Goal: Task Accomplishment & Management: Use online tool/utility

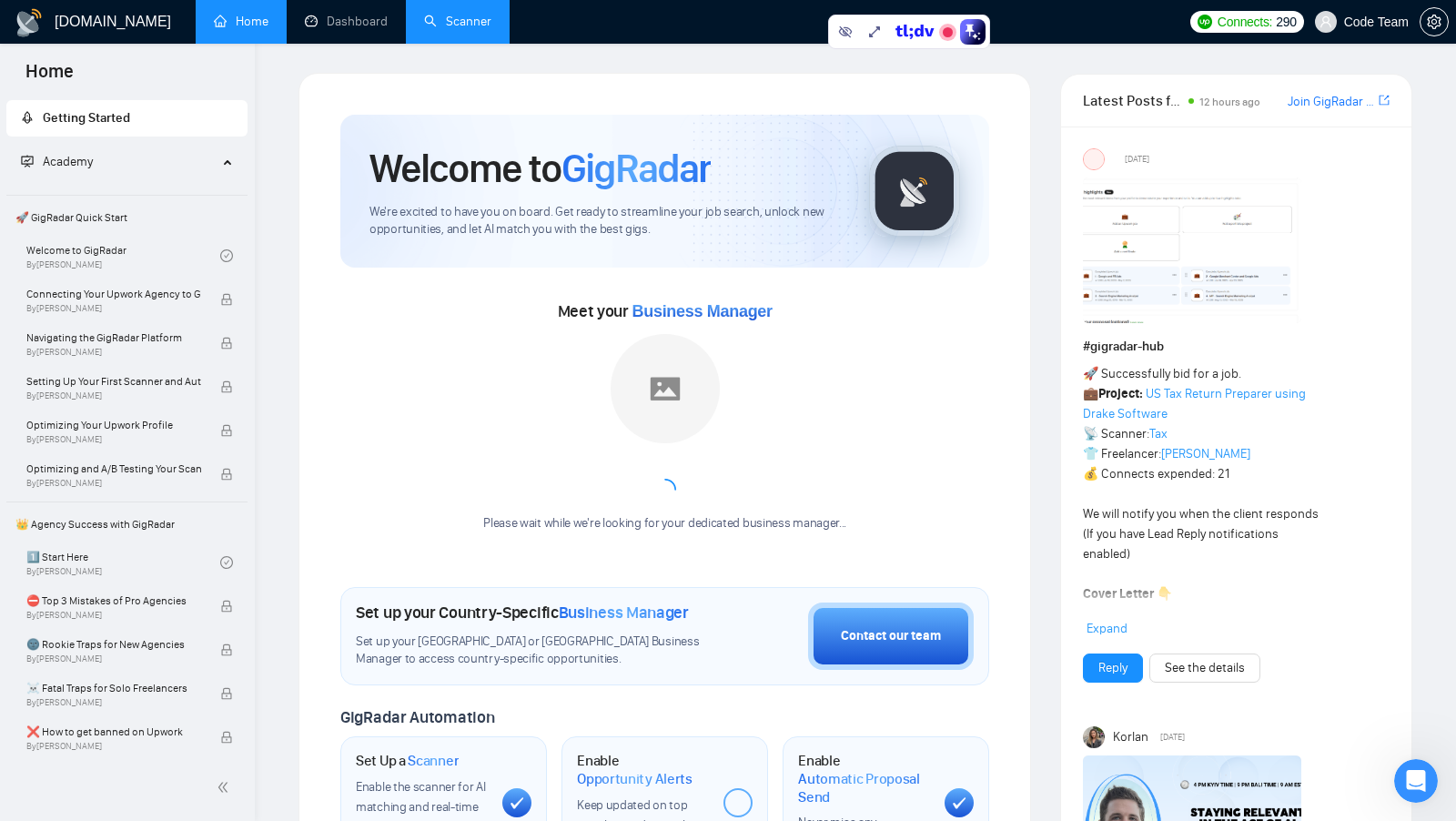
click at [468, 24] on link "Scanner" at bounding box center [457, 21] width 67 height 16
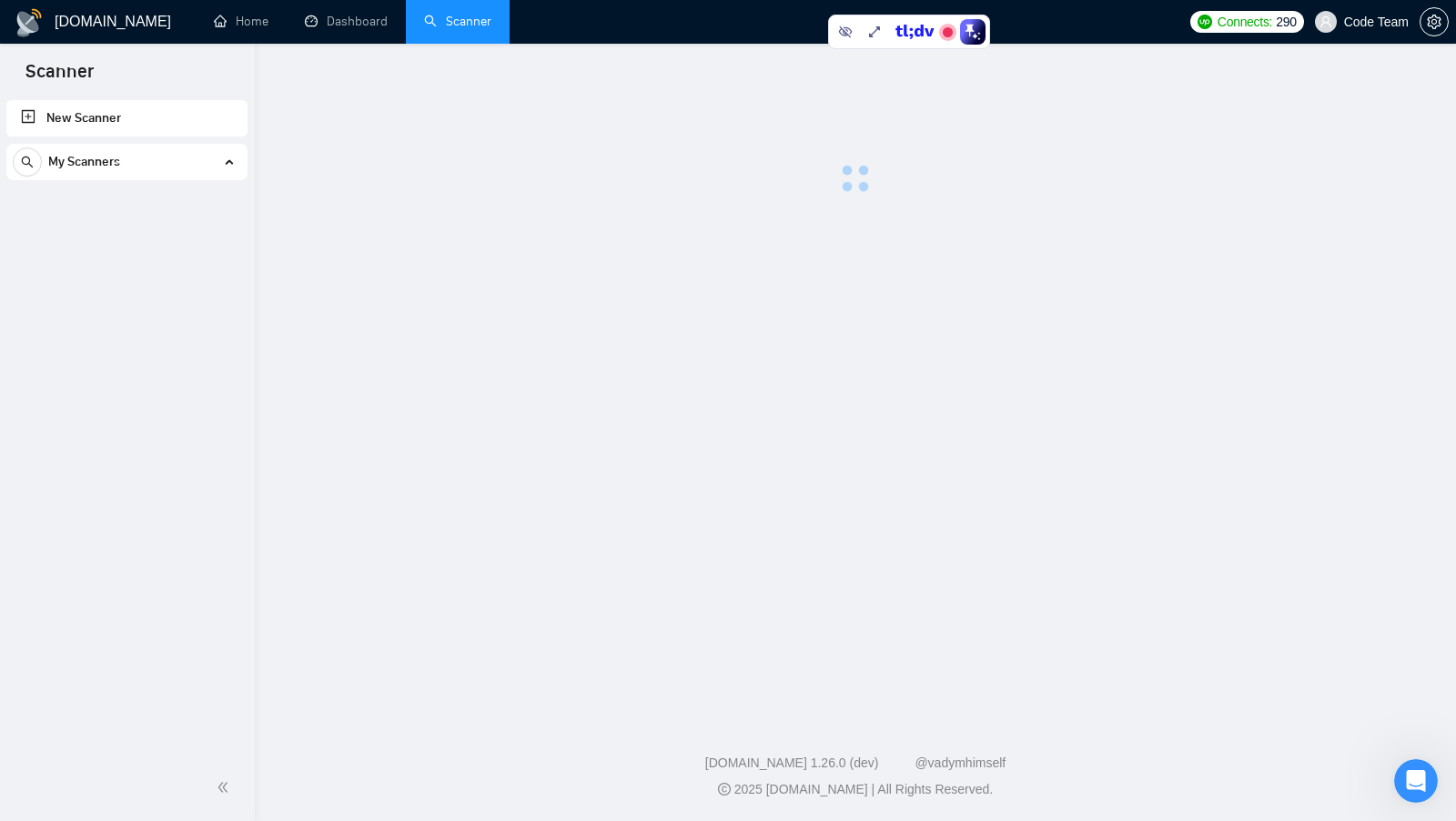
click at [468, 24] on link "Scanner" at bounding box center [457, 21] width 67 height 16
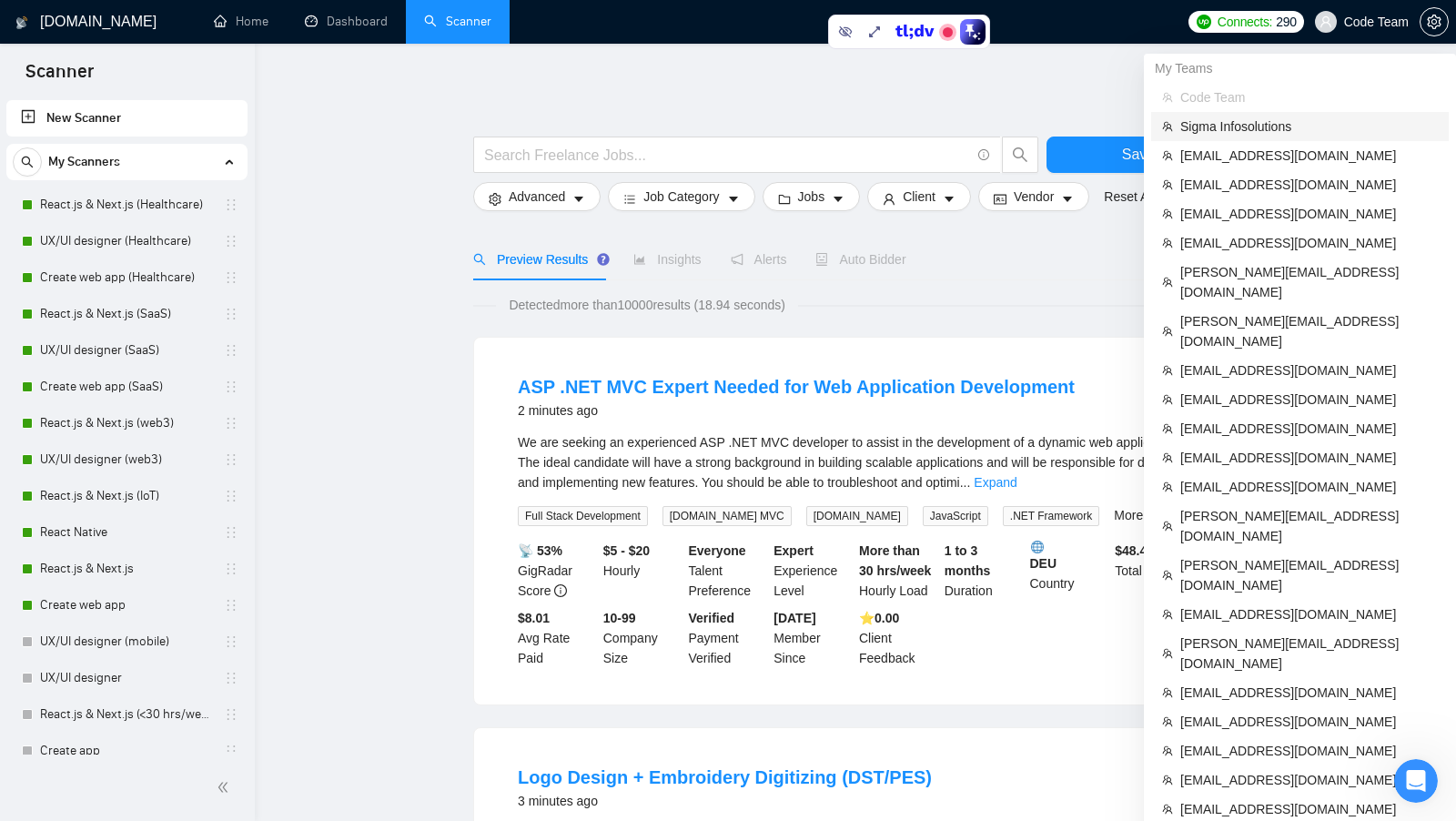
click at [1318, 126] on span "Sigma Infosolutions" at bounding box center [1309, 126] width 258 height 20
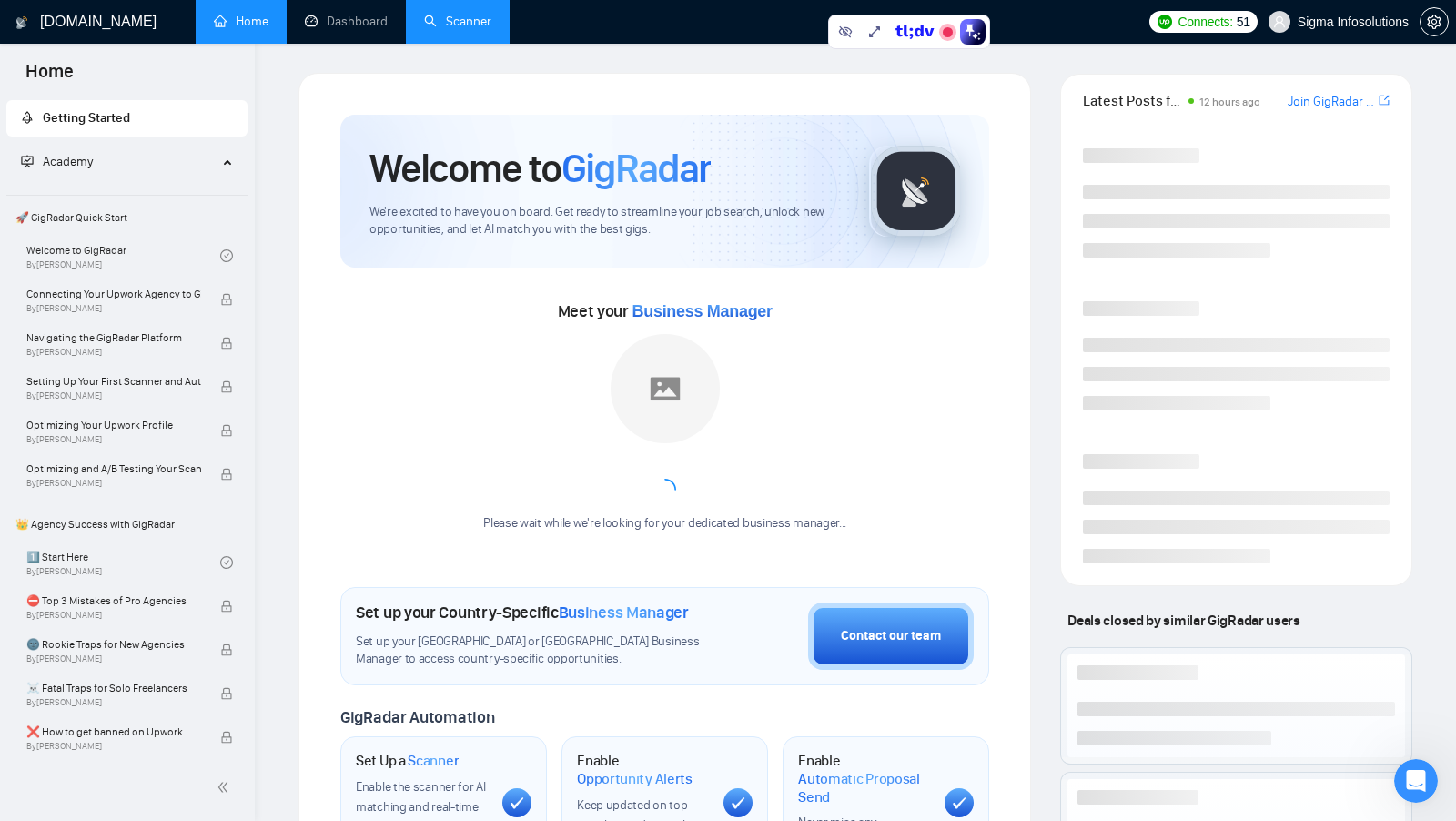
click at [472, 43] on li "Scanner" at bounding box center [458, 21] width 104 height 44
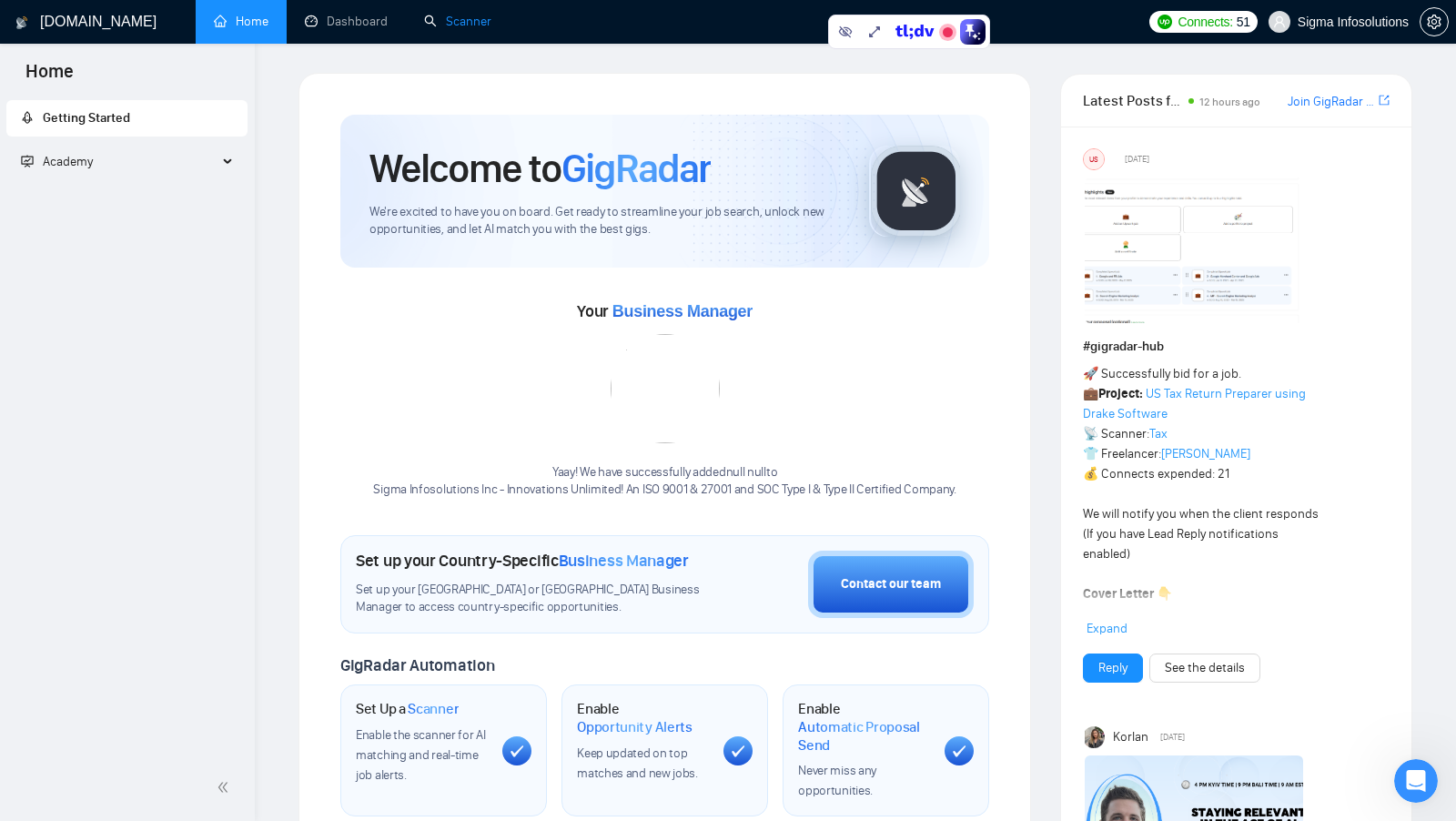
click at [470, 29] on link "Scanner" at bounding box center [457, 21] width 67 height 16
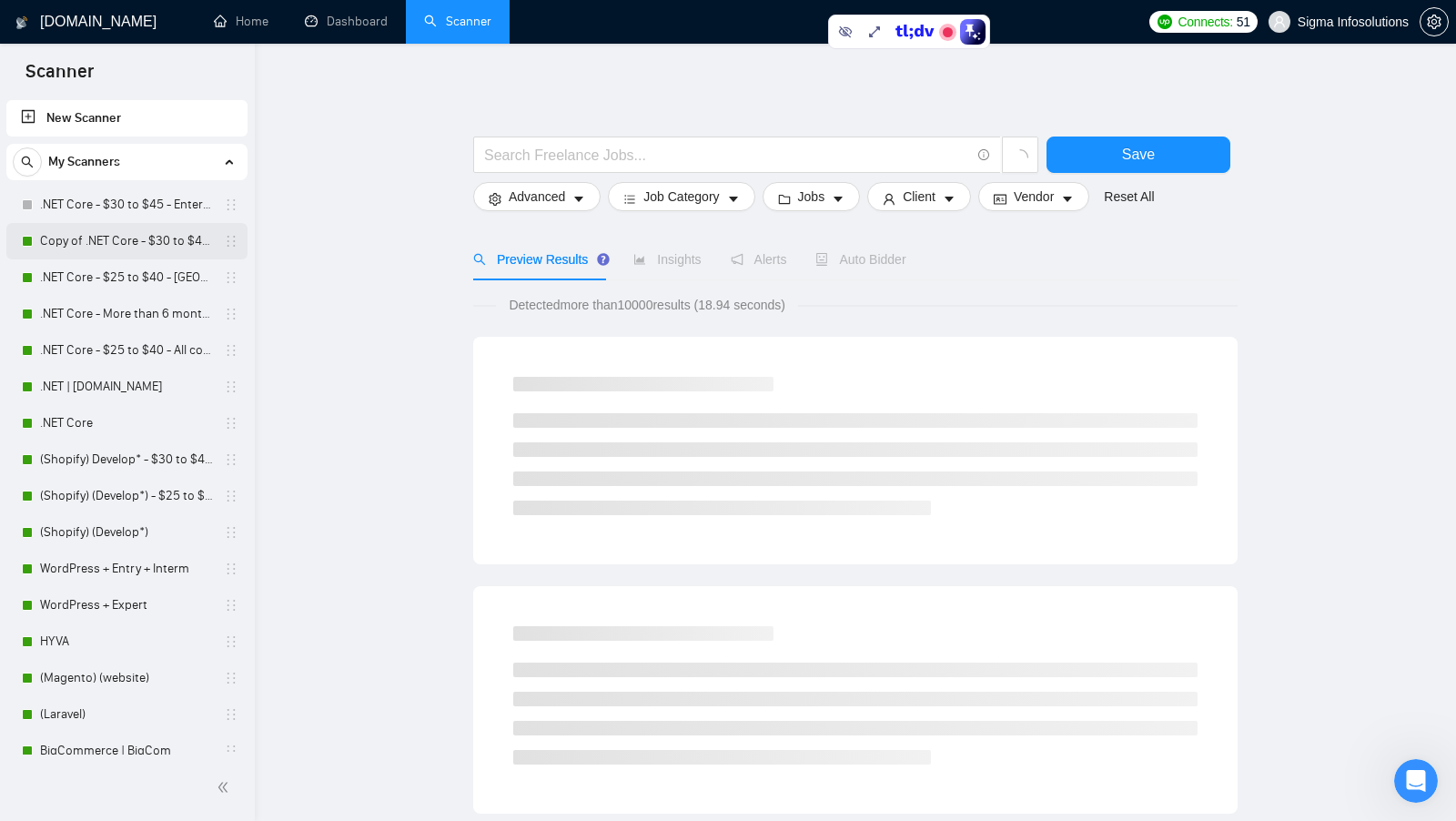
click at [104, 233] on link "Copy of .NET Core - $30 to $45 - Enterprise client - ROW" at bounding box center [126, 240] width 173 height 36
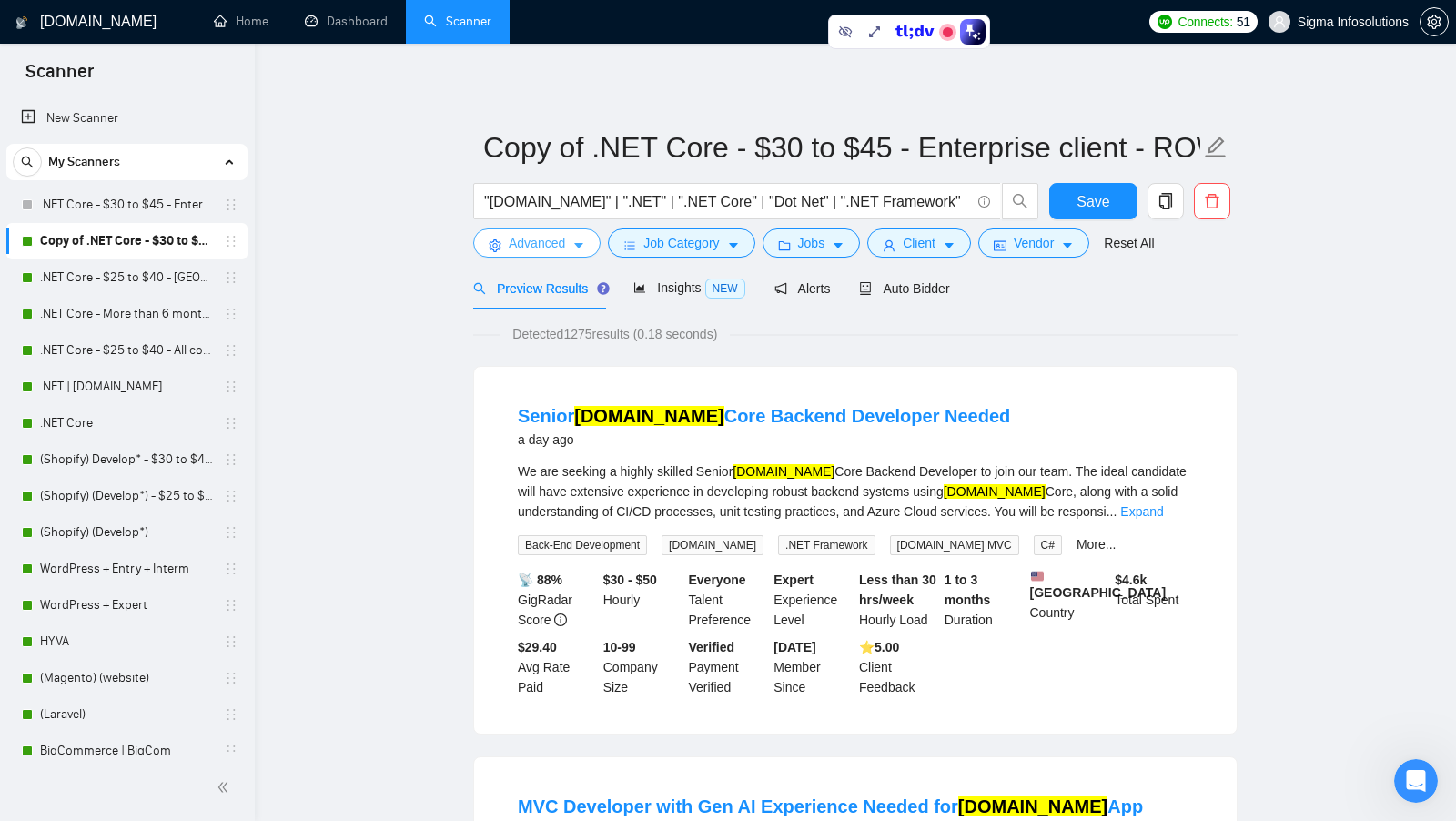
click at [520, 242] on span "Advanced" at bounding box center [537, 243] width 56 height 20
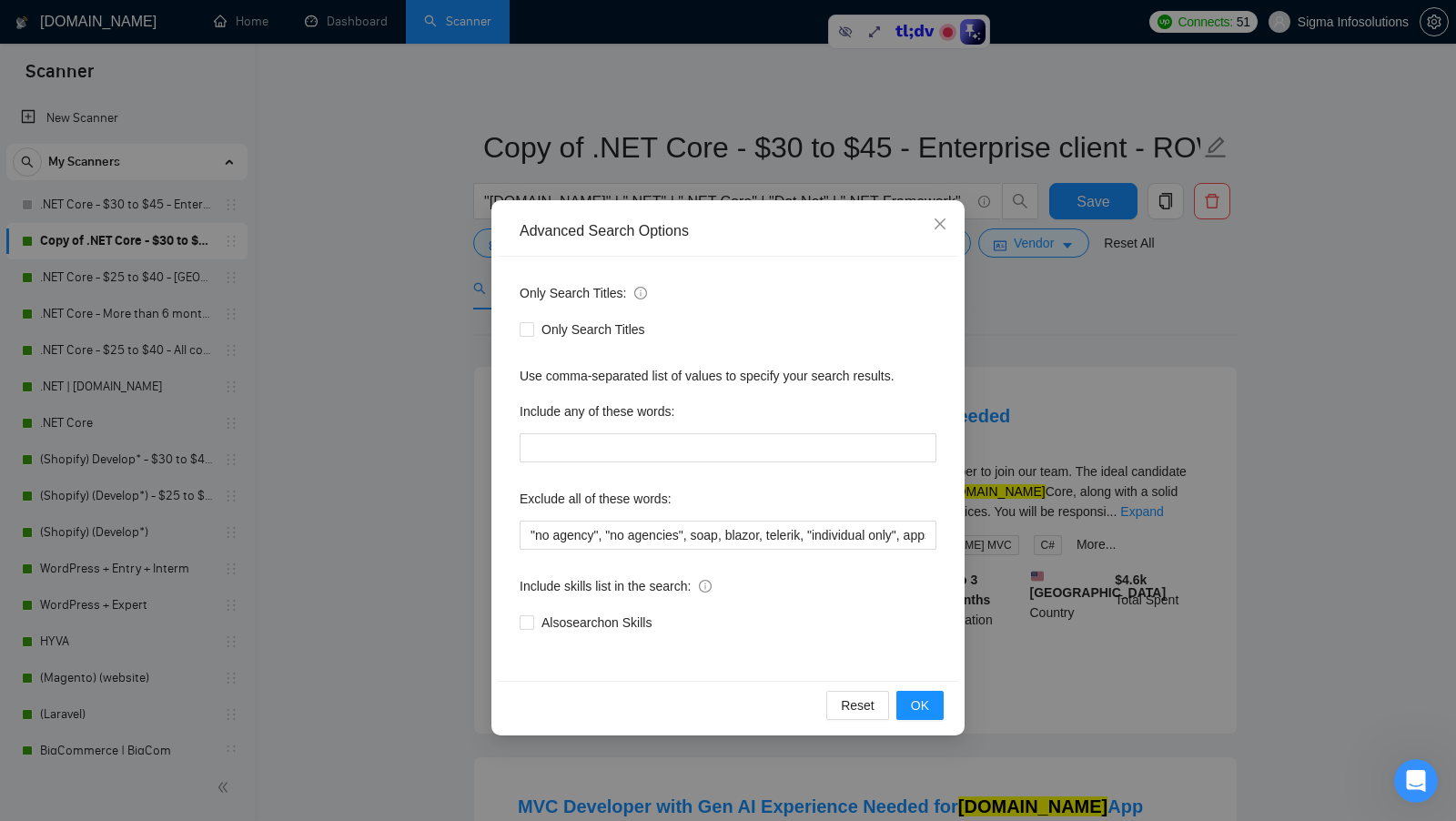
click at [461, 320] on div "Advanced Search Options Only Search Titles: Only Search Titles Use comma-separa…" at bounding box center [728, 410] width 1456 height 821
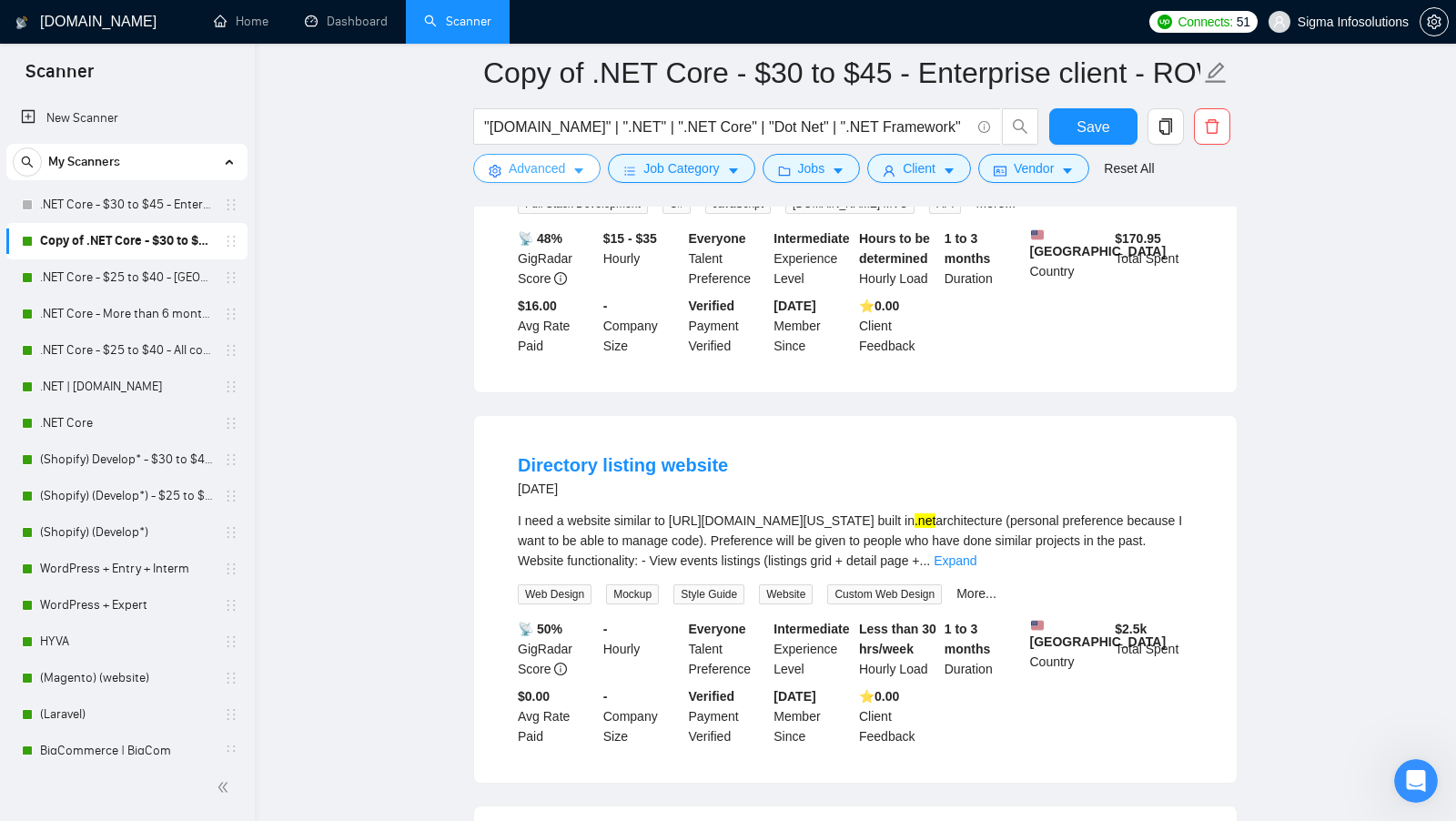
scroll to position [941, 0]
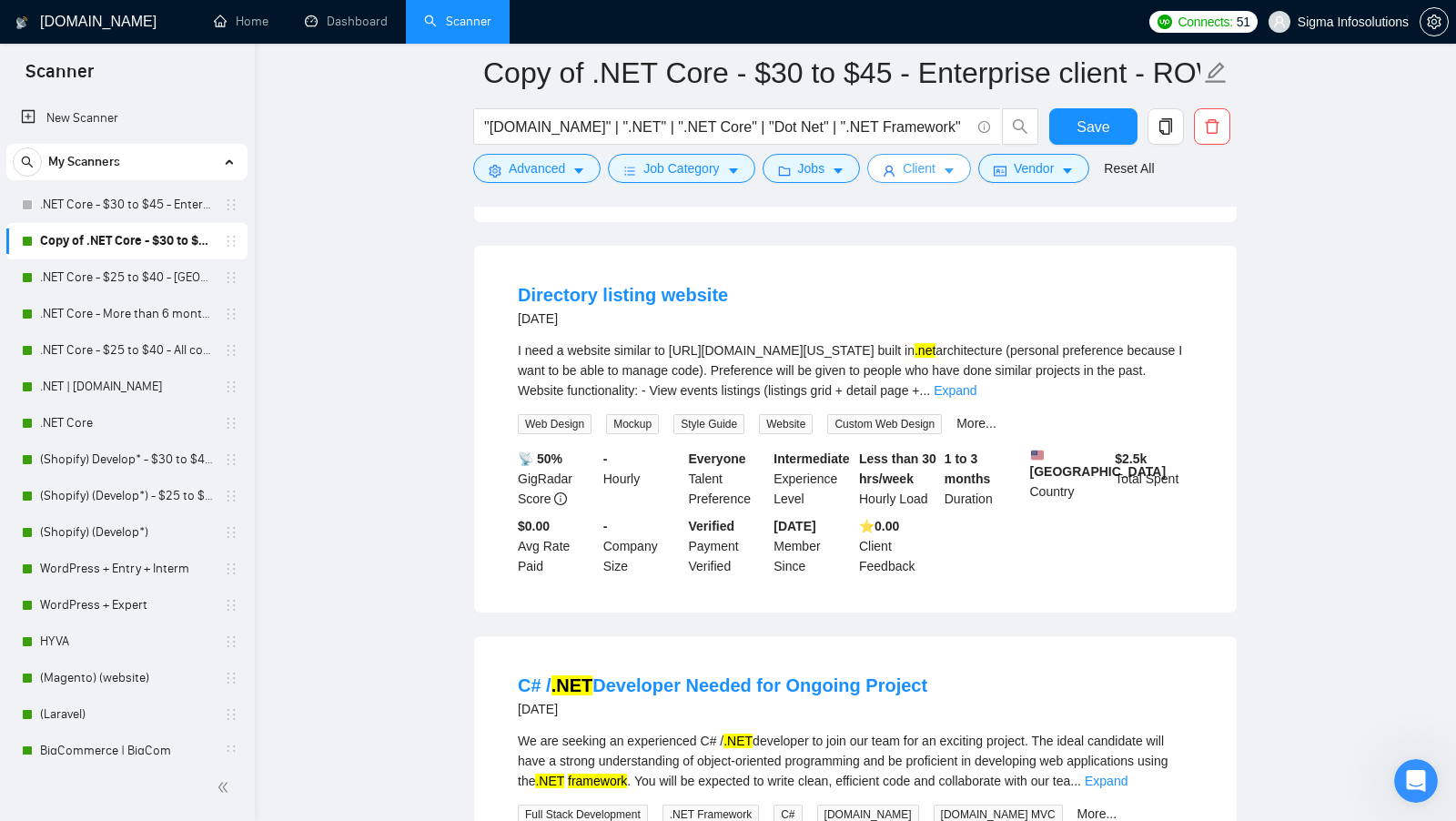
click at [929, 164] on span "Client" at bounding box center [919, 168] width 33 height 20
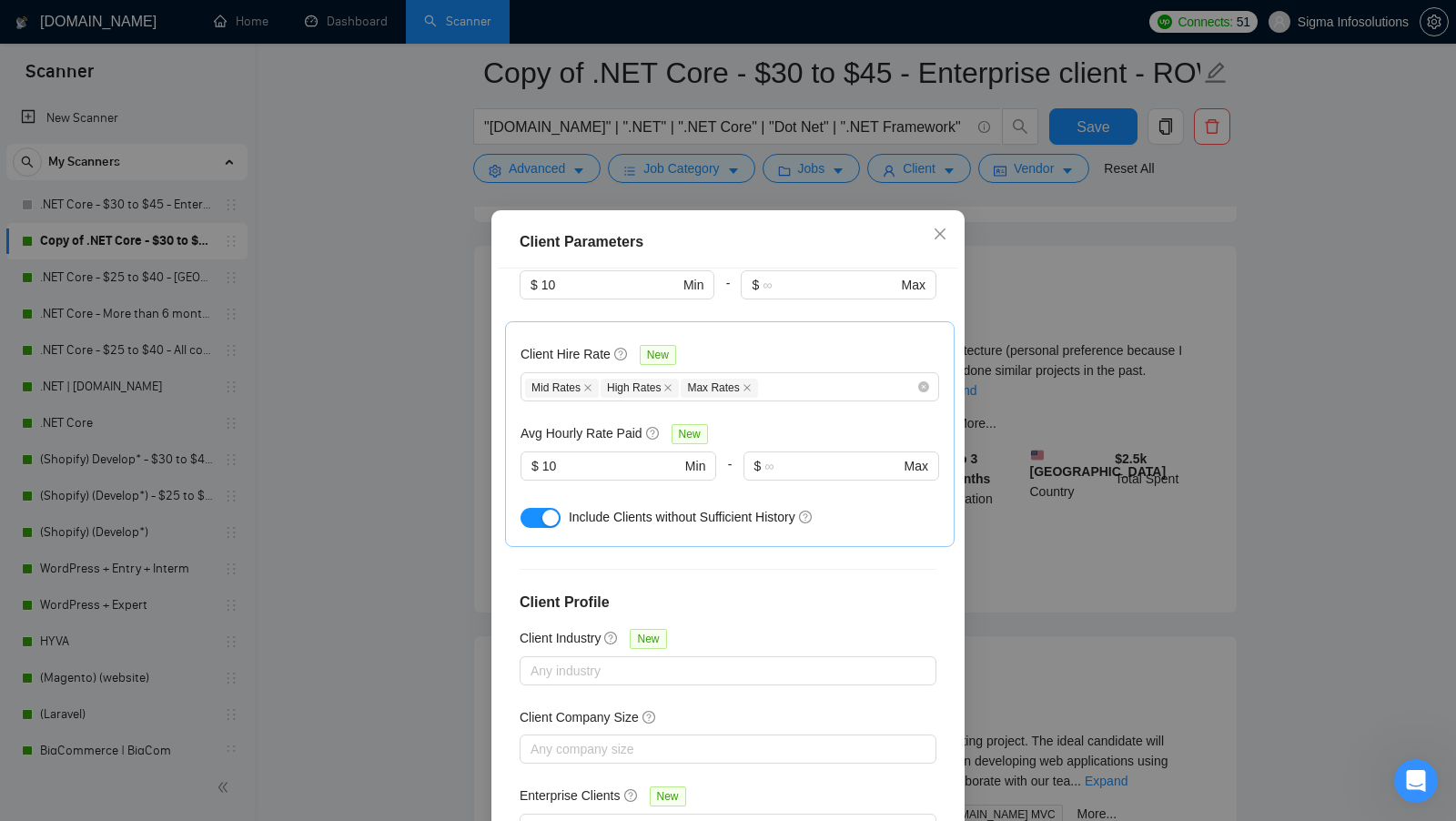
scroll to position [605, 0]
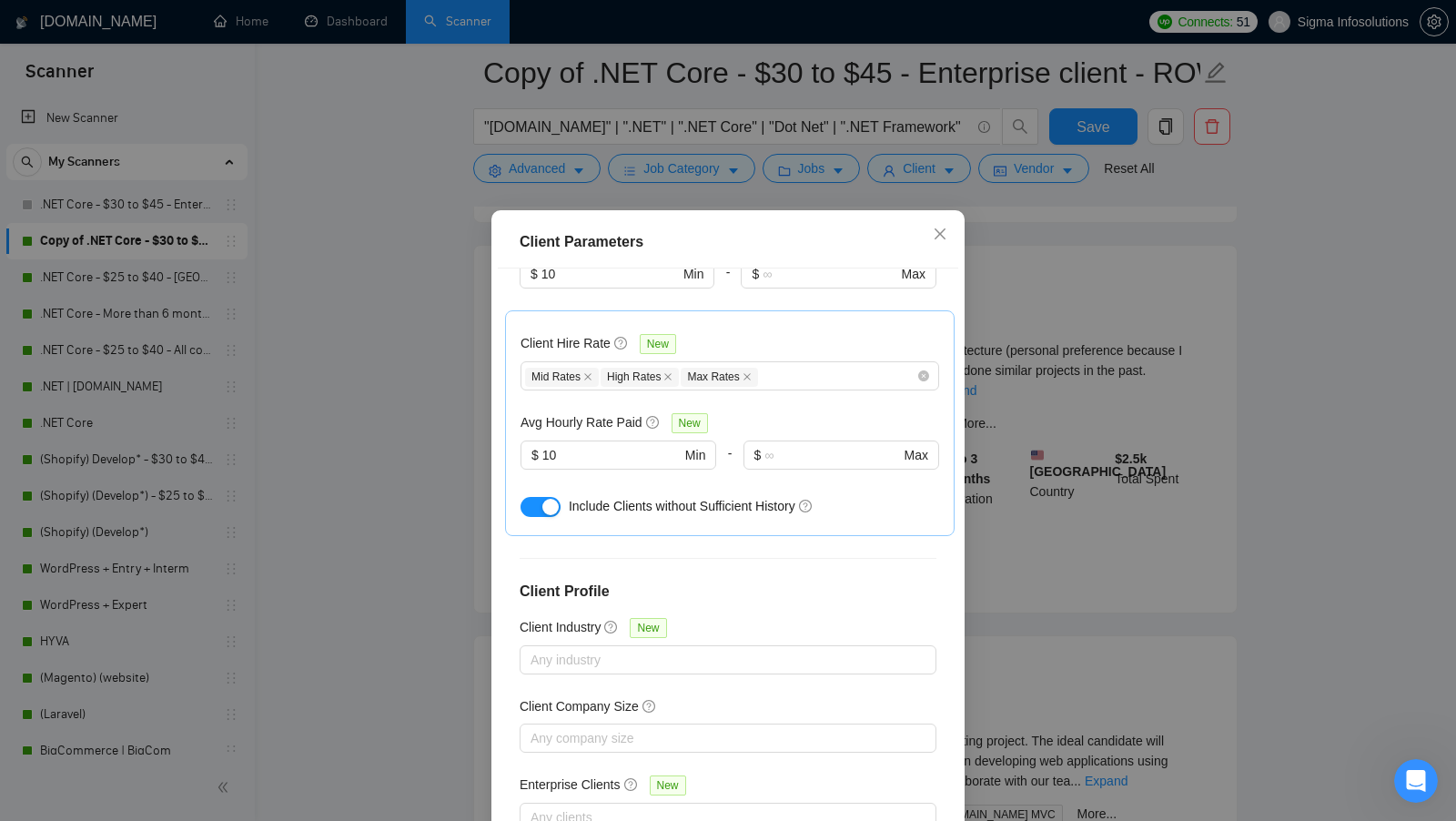
click at [1071, 300] on div "Client Parameters Client Location Include Client Countries [GEOGRAPHIC_DATA] [G…" at bounding box center [728, 410] width 1456 height 821
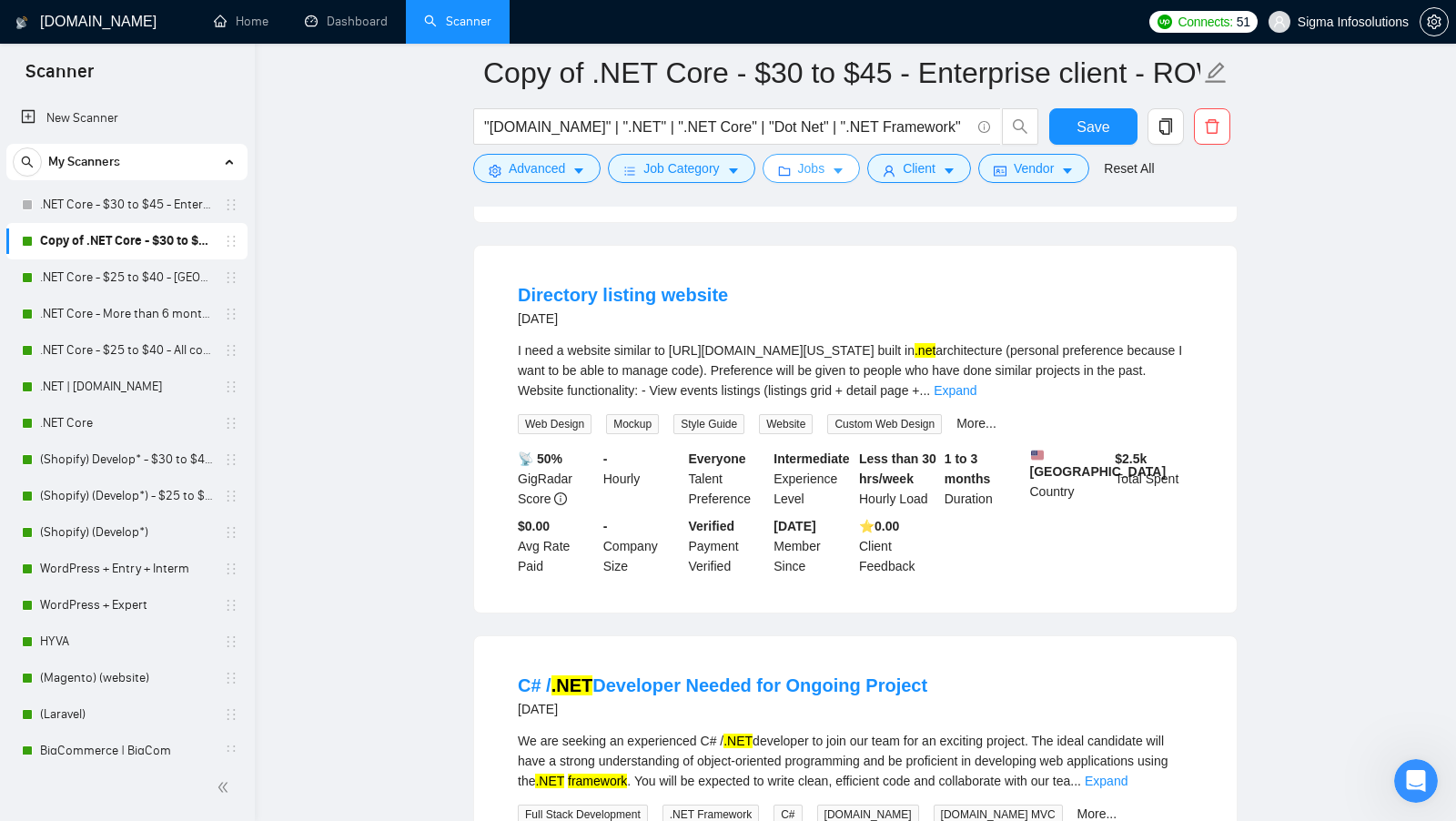
click at [840, 169] on icon "caret-down" at bounding box center [838, 172] width 9 height 6
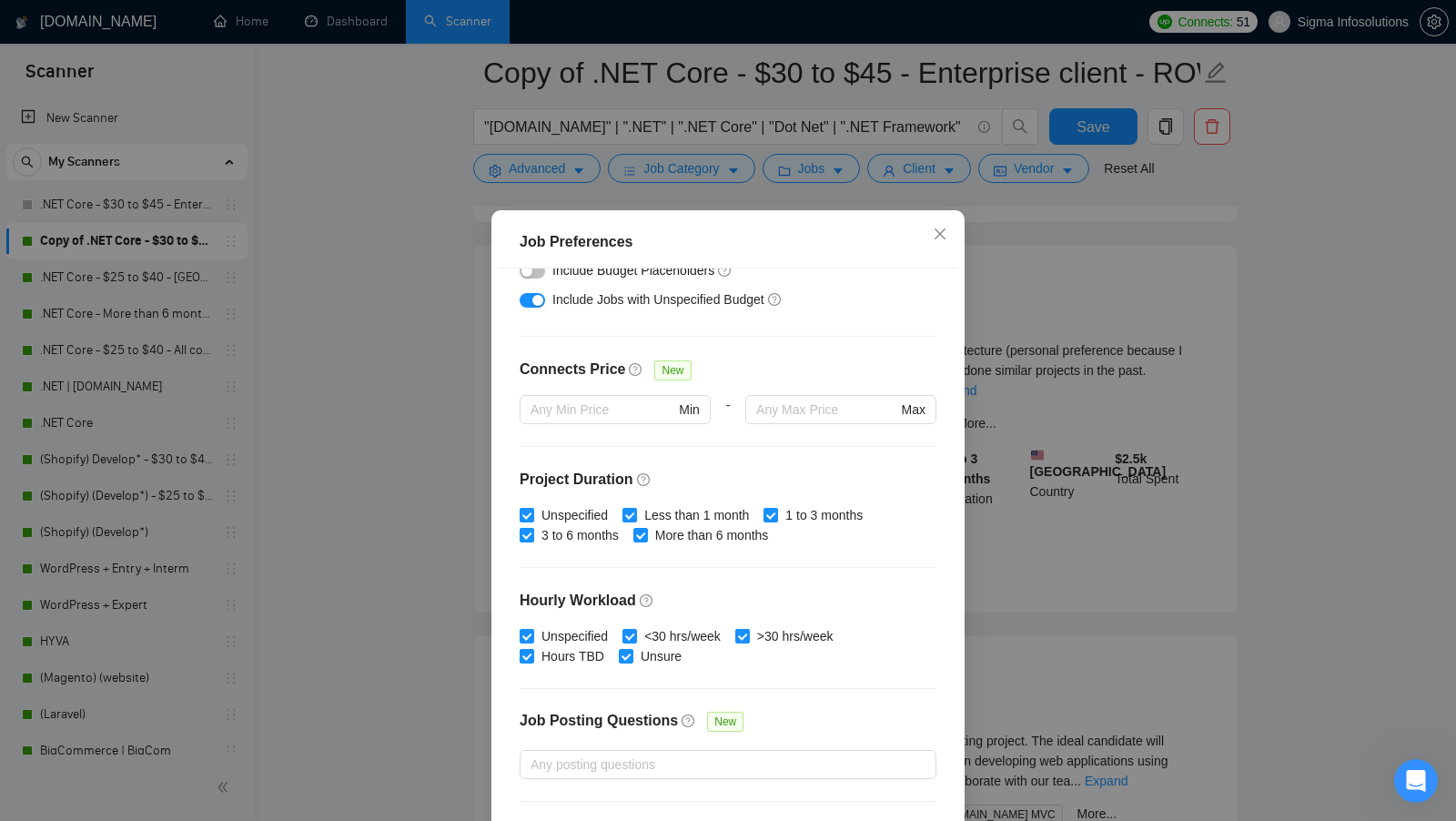
scroll to position [449, 0]
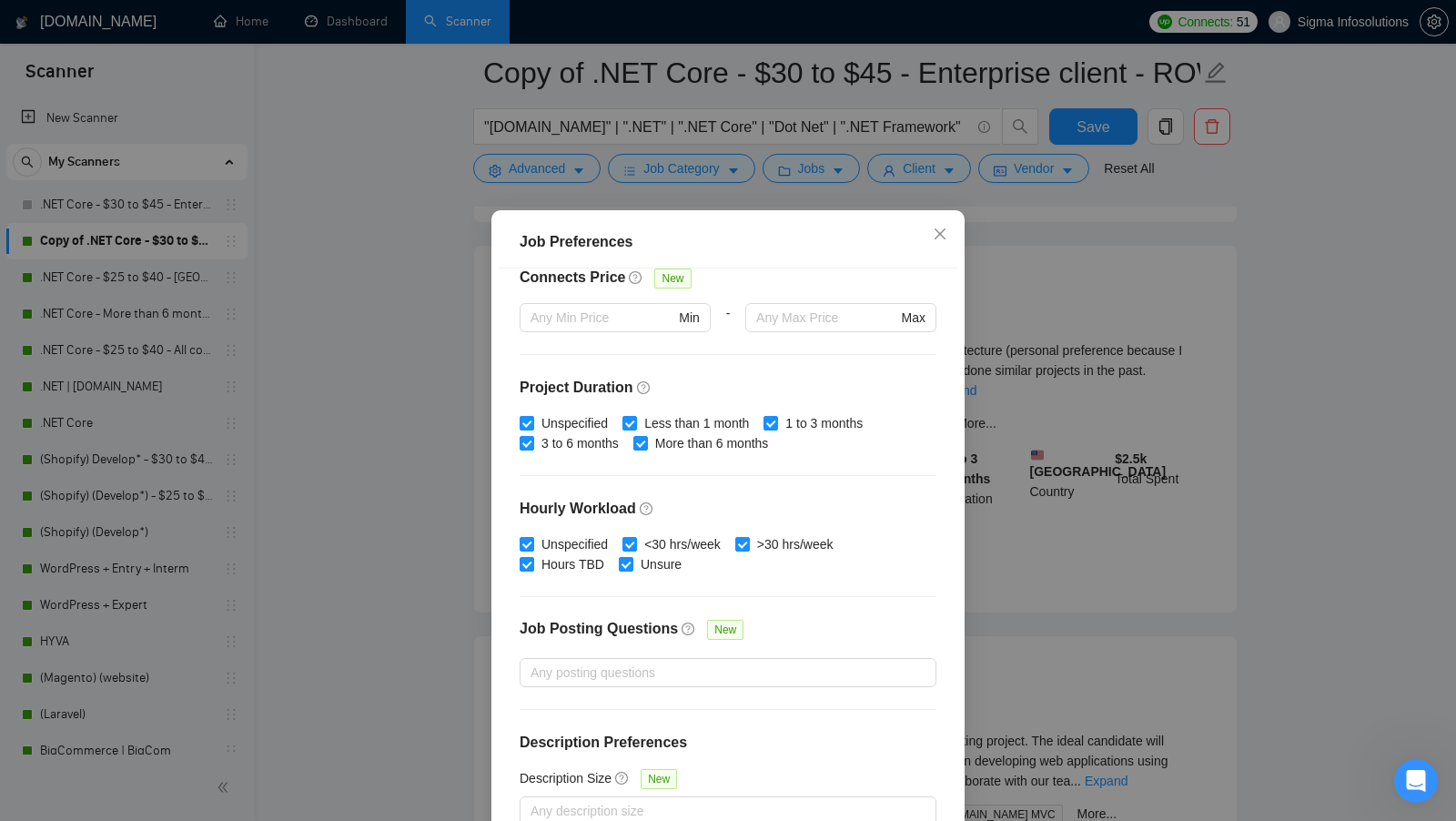
click at [1086, 404] on div "Job Preferences Budget Project Type All Fixed Price Hourly Rate Fixed Price Bud…" at bounding box center [728, 410] width 1456 height 821
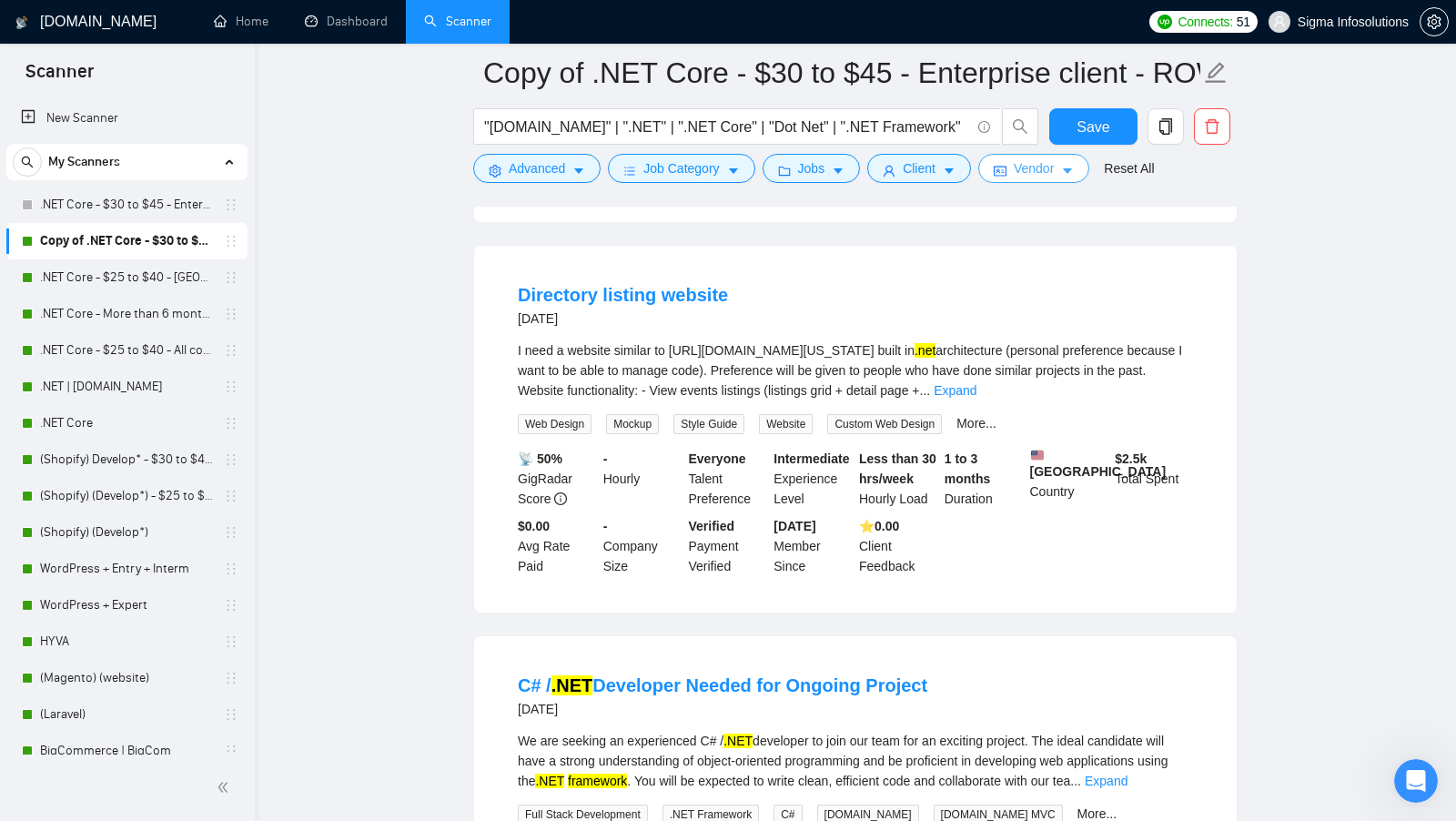
click at [997, 176] on icon "idcard" at bounding box center [1000, 170] width 13 height 13
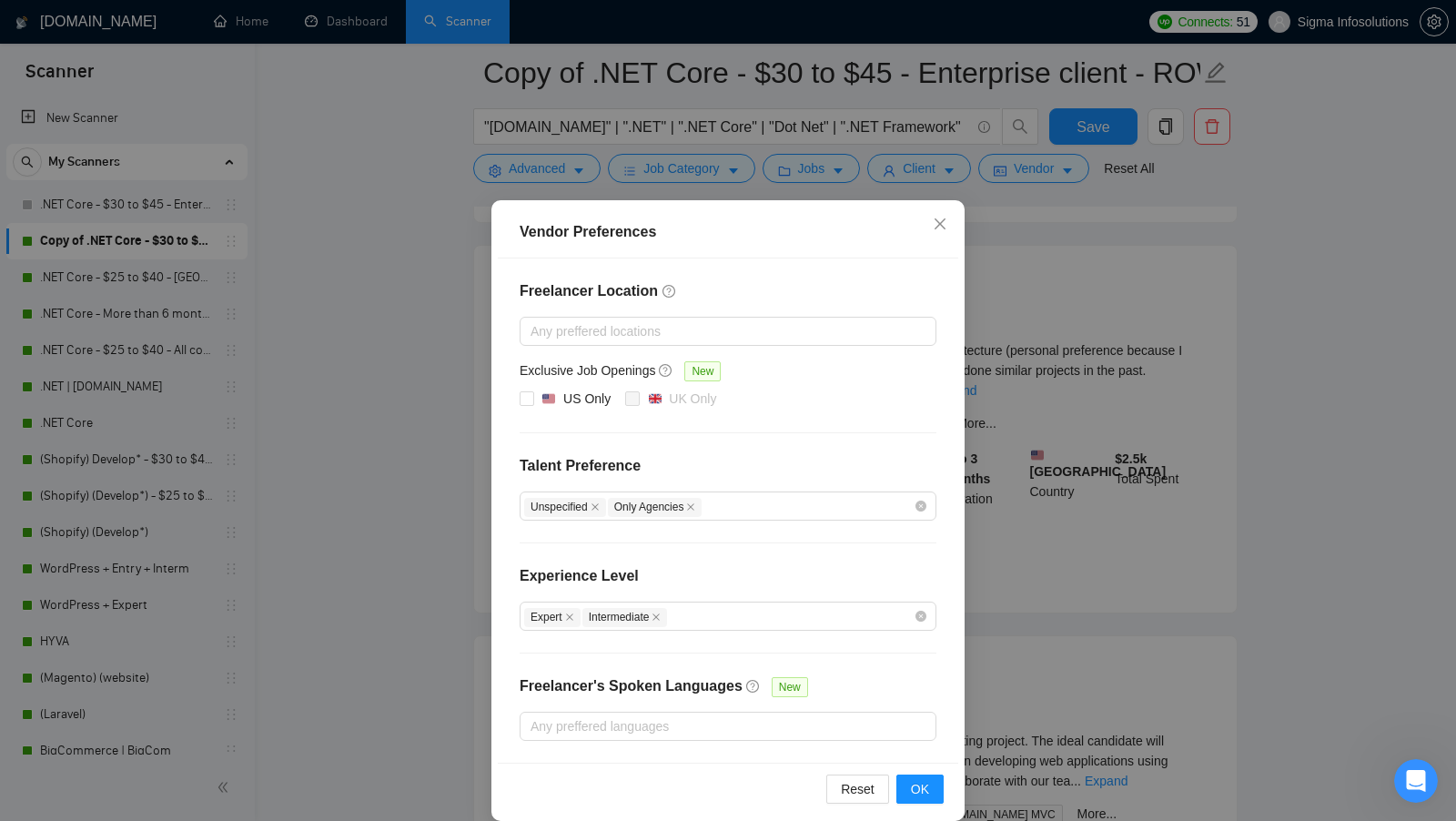
click at [1051, 430] on div "Vendor Preferences Freelancer Location Any preffered locations Exclusive Job Op…" at bounding box center [728, 410] width 1456 height 821
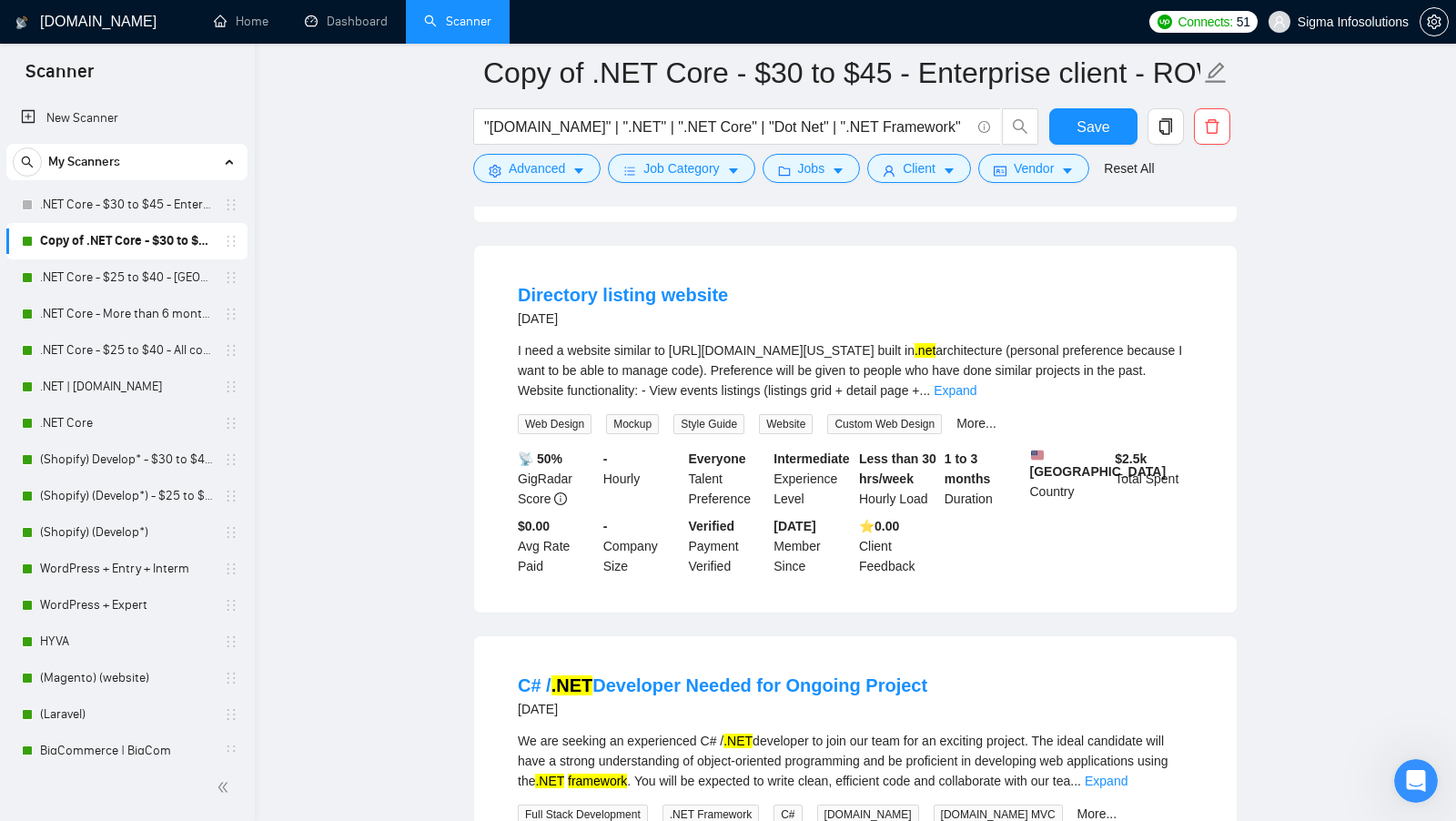
click at [137, 275] on link ".NET Core - $25 to $40 - [GEOGRAPHIC_DATA] and [GEOGRAPHIC_DATA]" at bounding box center [126, 277] width 173 height 36
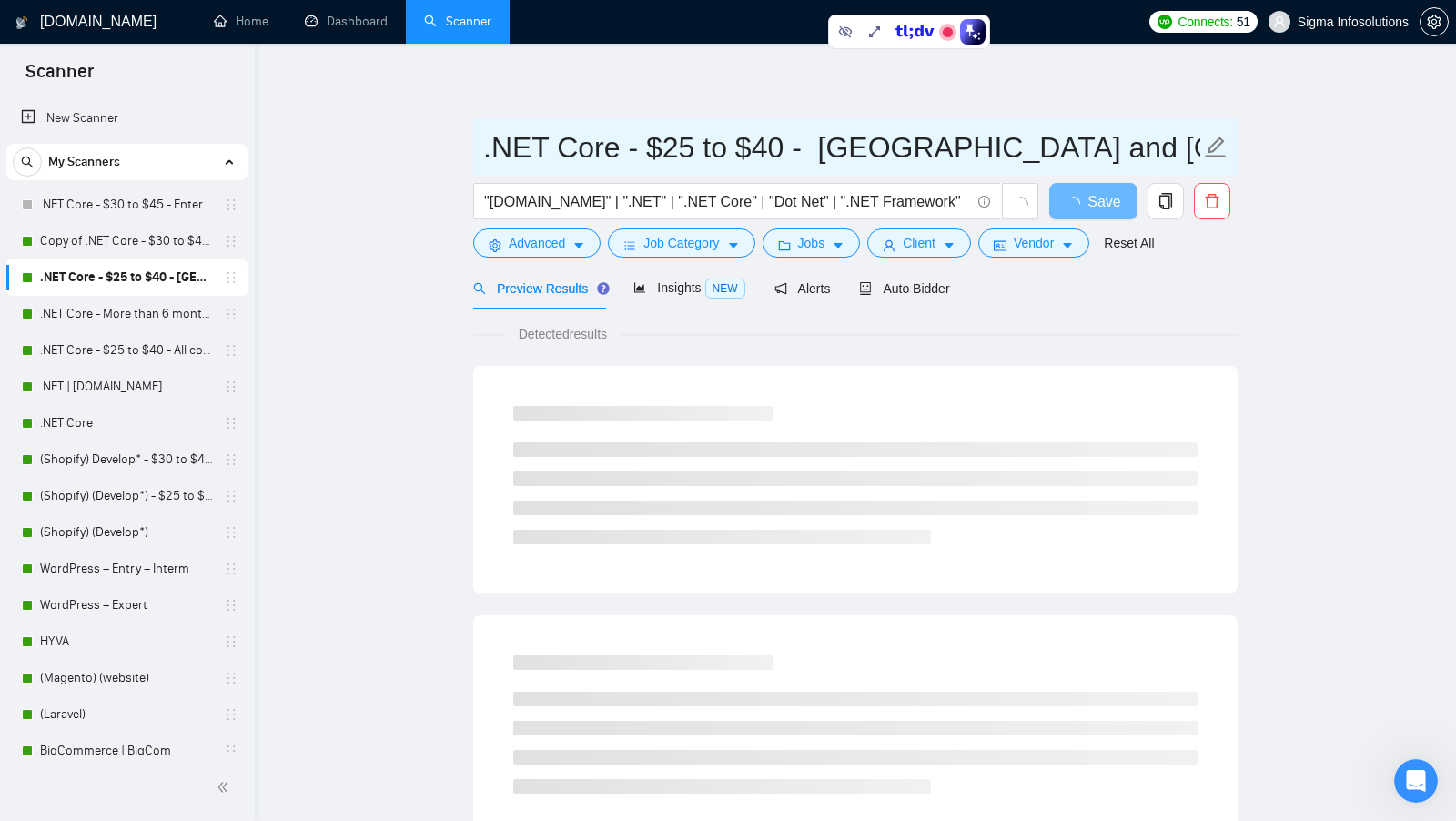
drag, startPoint x: 508, startPoint y: 250, endPoint x: 931, endPoint y: 169, distance: 430.7
click at [930, 169] on span ".NET Core - $25 to $40 - [GEOGRAPHIC_DATA] and [GEOGRAPHIC_DATA]" at bounding box center [855, 147] width 765 height 57
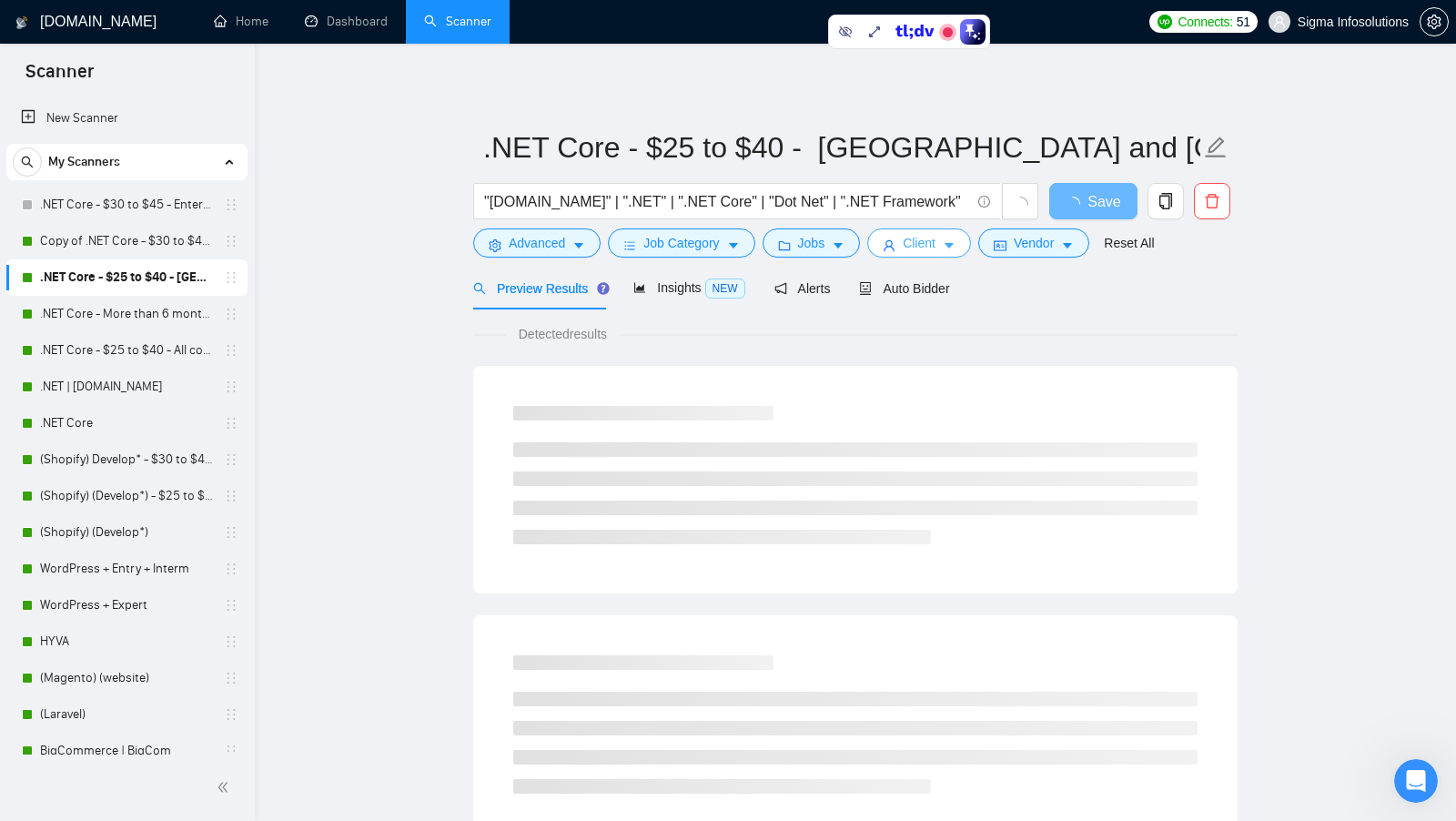
click at [918, 239] on span "Client" at bounding box center [919, 243] width 33 height 20
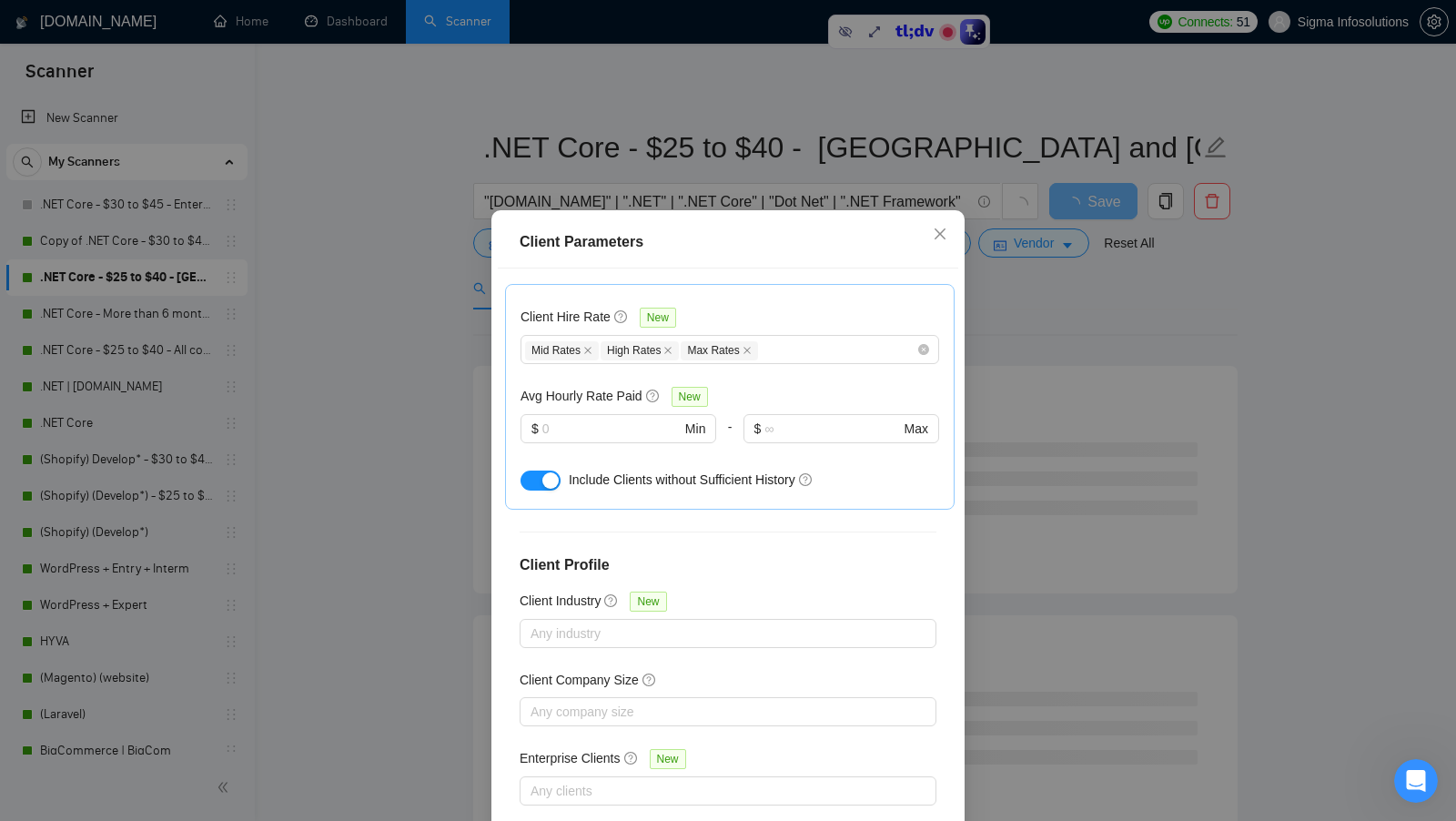
scroll to position [426, 0]
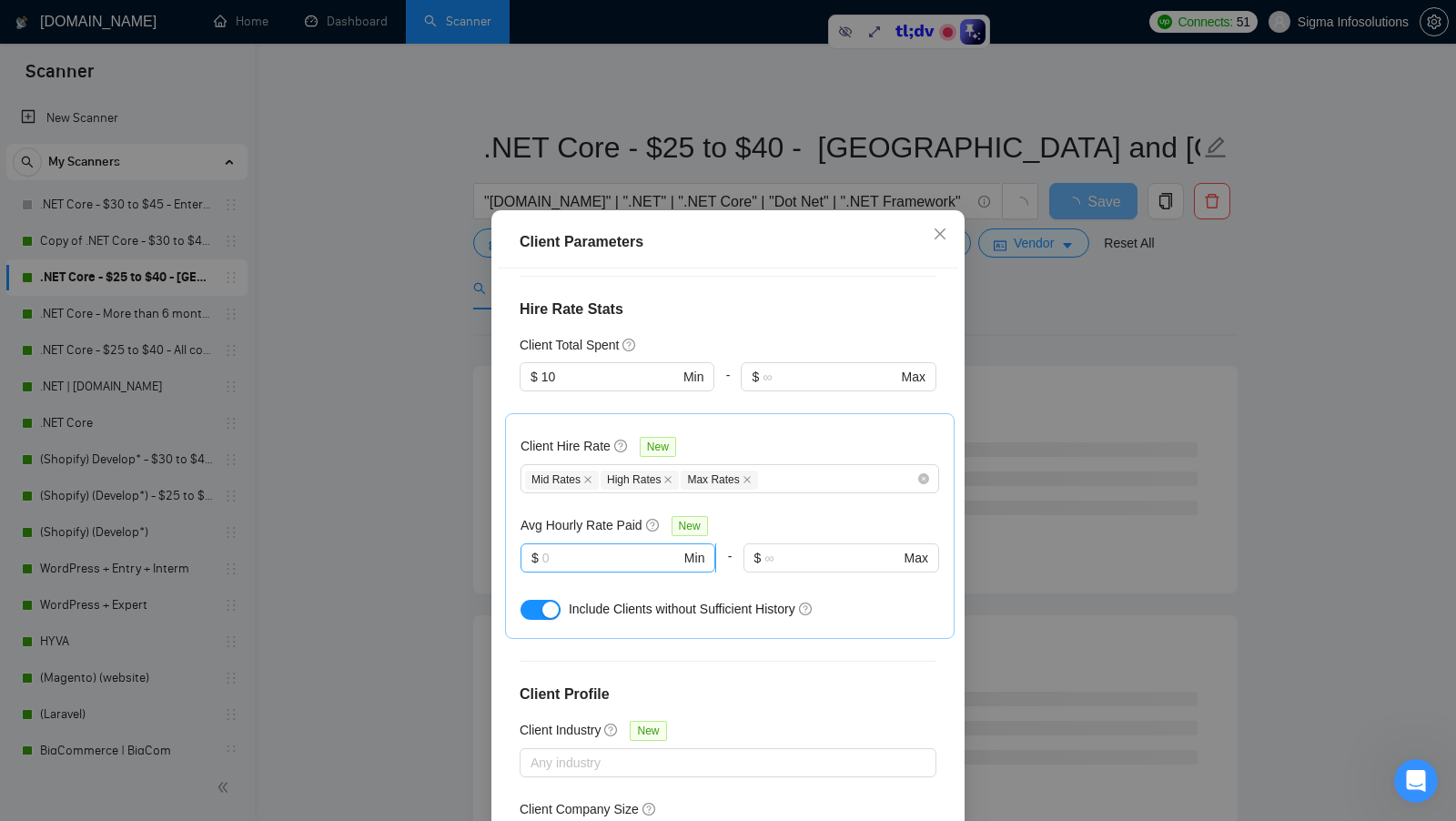
click at [594, 548] on input "text" at bounding box center [611, 558] width 138 height 20
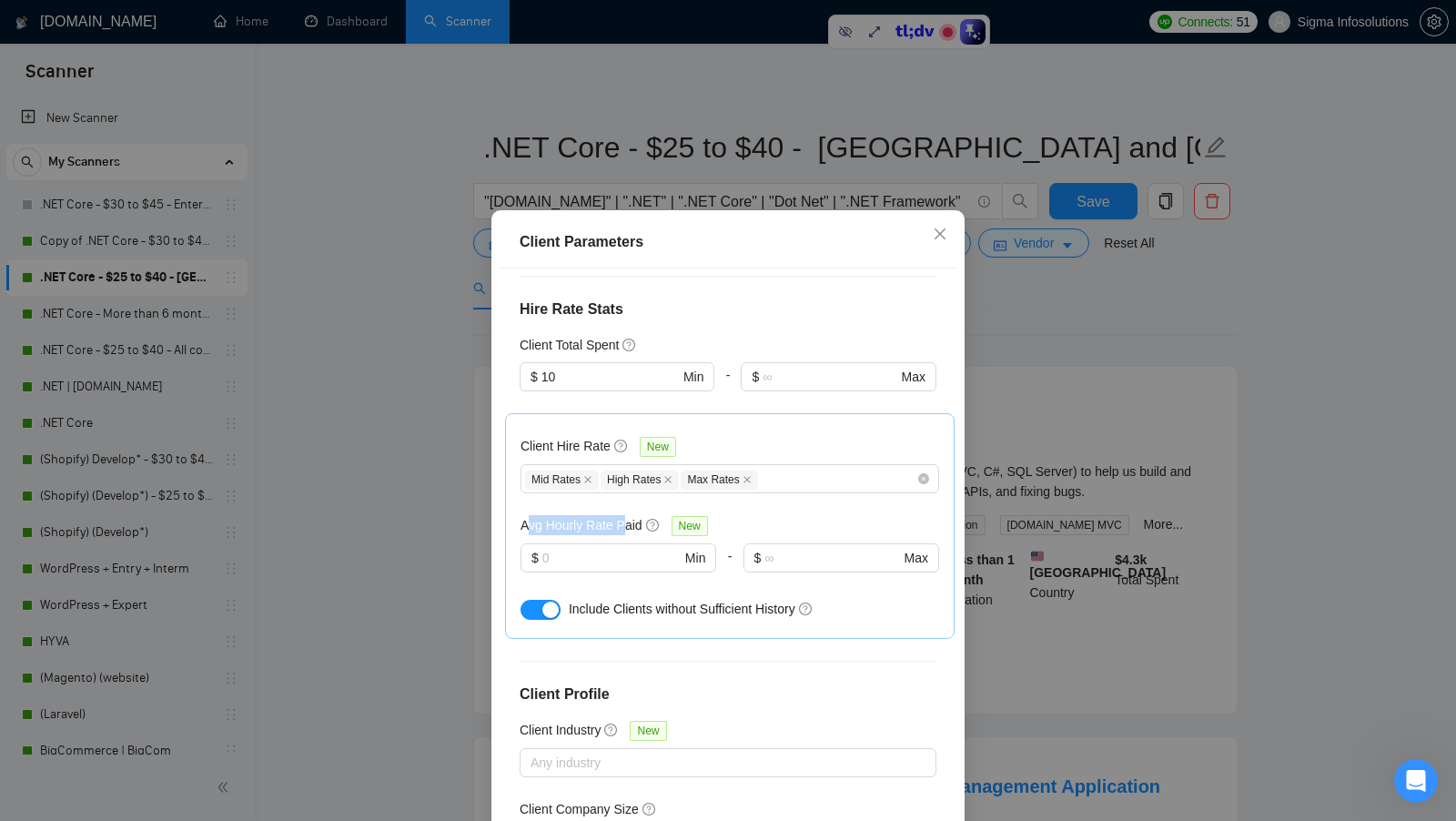
drag, startPoint x: 527, startPoint y: 525, endPoint x: 626, endPoint y: 527, distance: 99.0
click at [626, 527] on h5 "Avg Hourly Rate Paid" at bounding box center [581, 525] width 121 height 20
click at [597, 548] on input "text" at bounding box center [611, 558] width 138 height 20
click at [1095, 444] on div "Client Parameters Client Location Include Client Countries [GEOGRAPHIC_DATA] [G…" at bounding box center [728, 410] width 1456 height 821
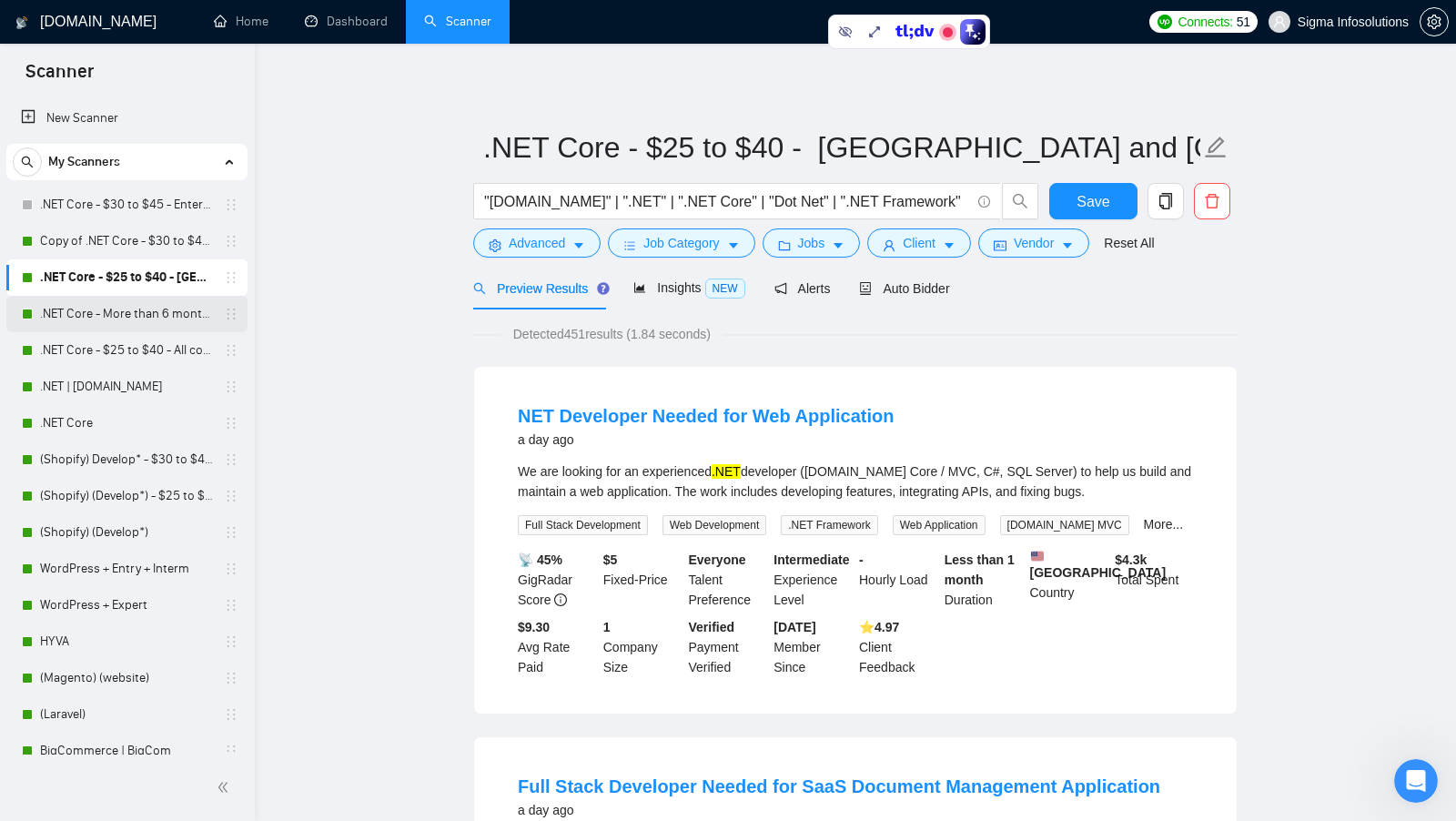
click at [112, 300] on link ".NET Core - More than 6 months of work" at bounding box center [126, 313] width 173 height 36
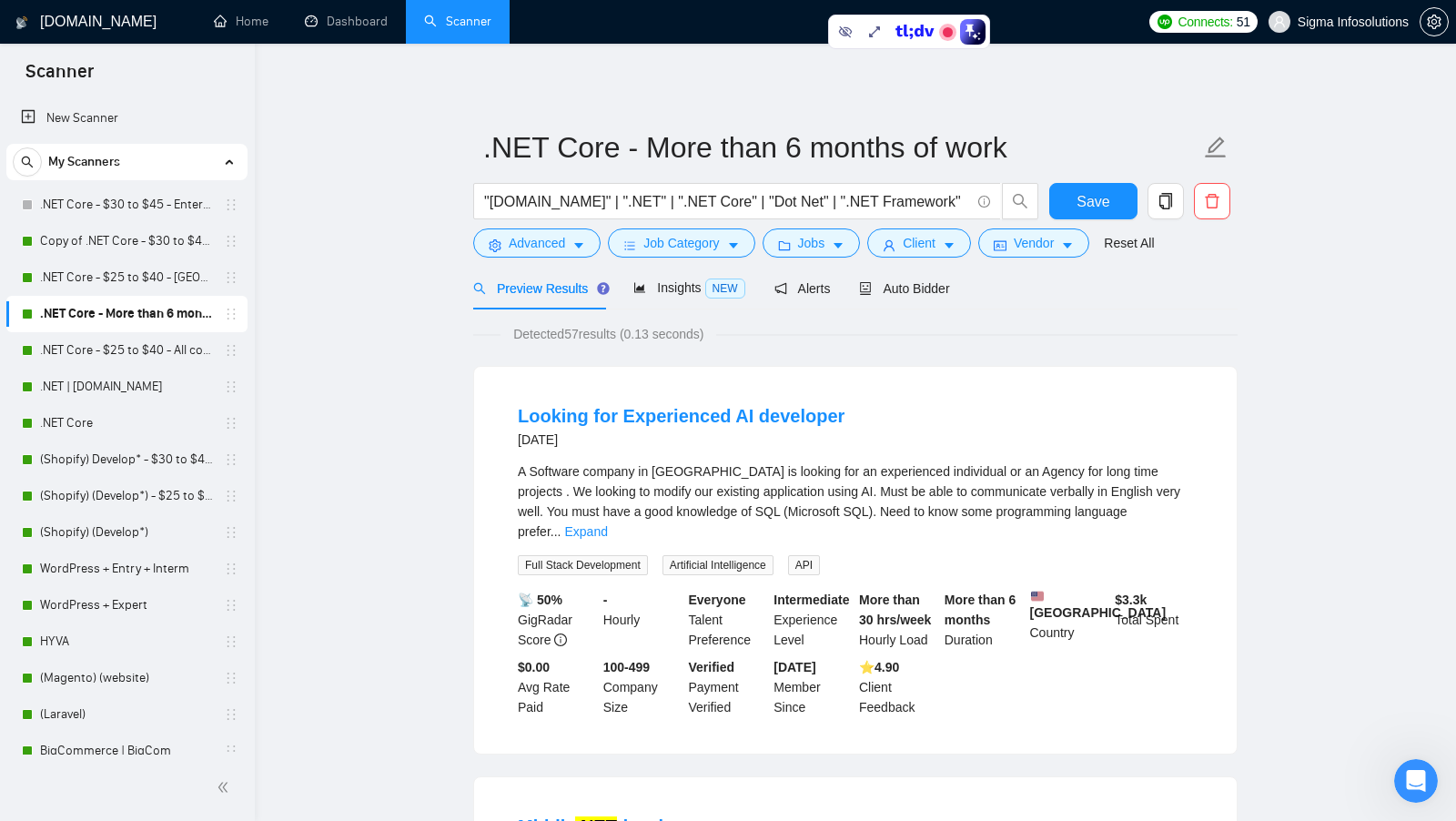
click at [580, 325] on span "Detected 57 results (0.13 seconds)" at bounding box center [608, 333] width 216 height 20
click at [580, 325] on span "Detected 57 results (0.13 seconds)" at bounding box center [608, 333] width 216 height 20
click at [817, 253] on span "Jobs" at bounding box center [812, 243] width 27 height 20
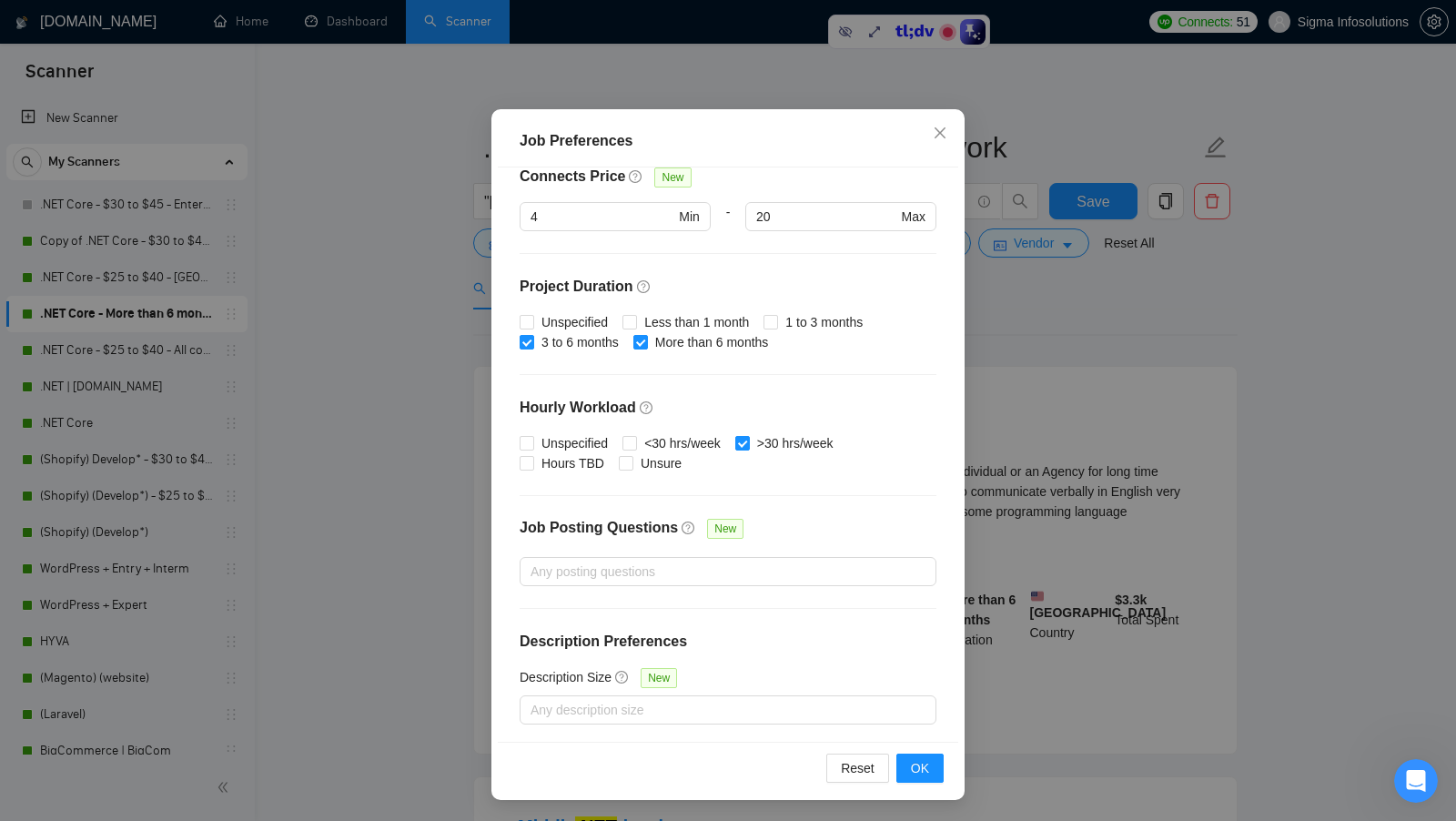
scroll to position [428, 0]
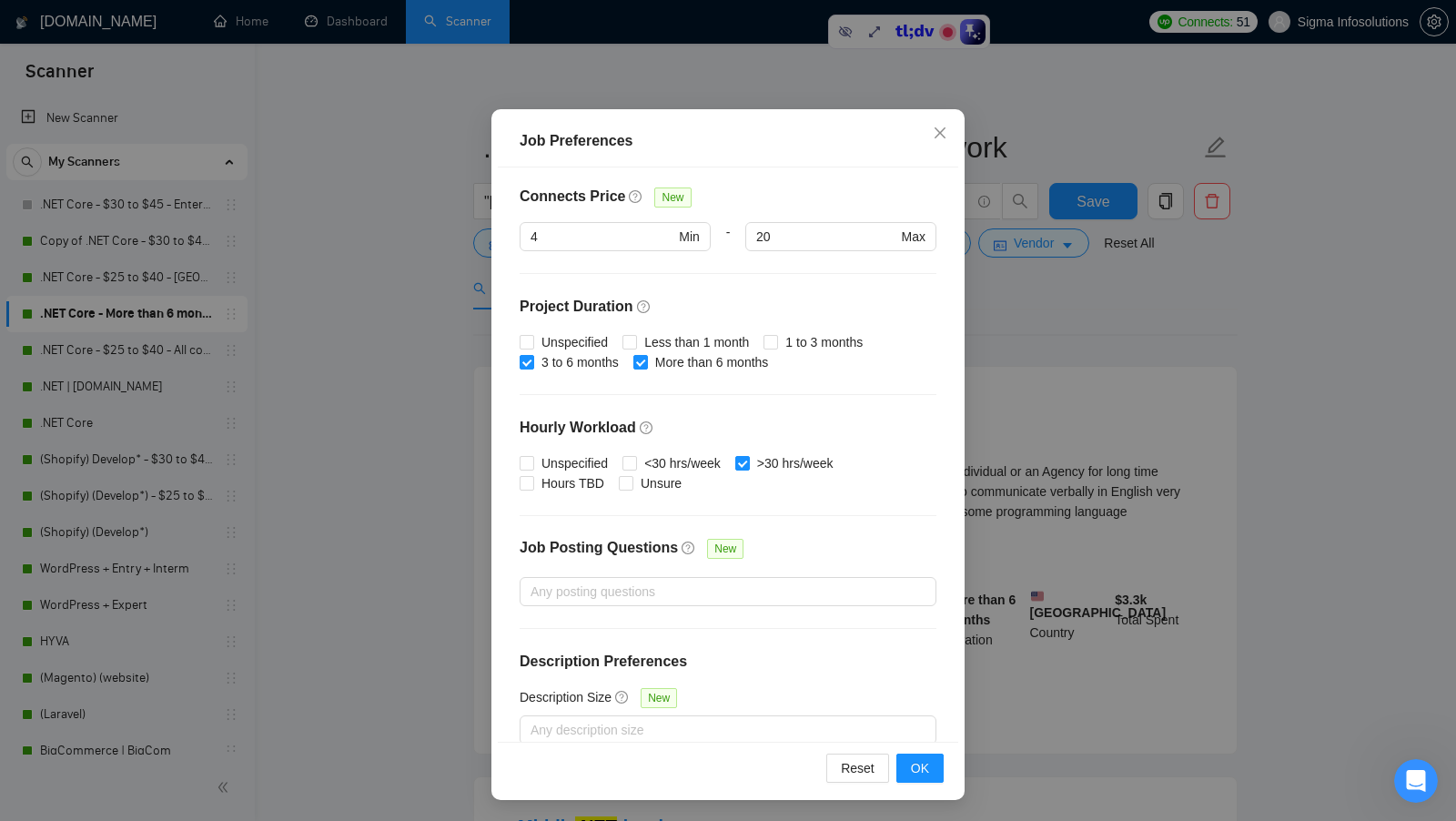
click at [1029, 325] on div "Job Preferences Budget Project Type All Fixed Price Hourly Rate Fixed Price Bud…" at bounding box center [728, 410] width 1456 height 821
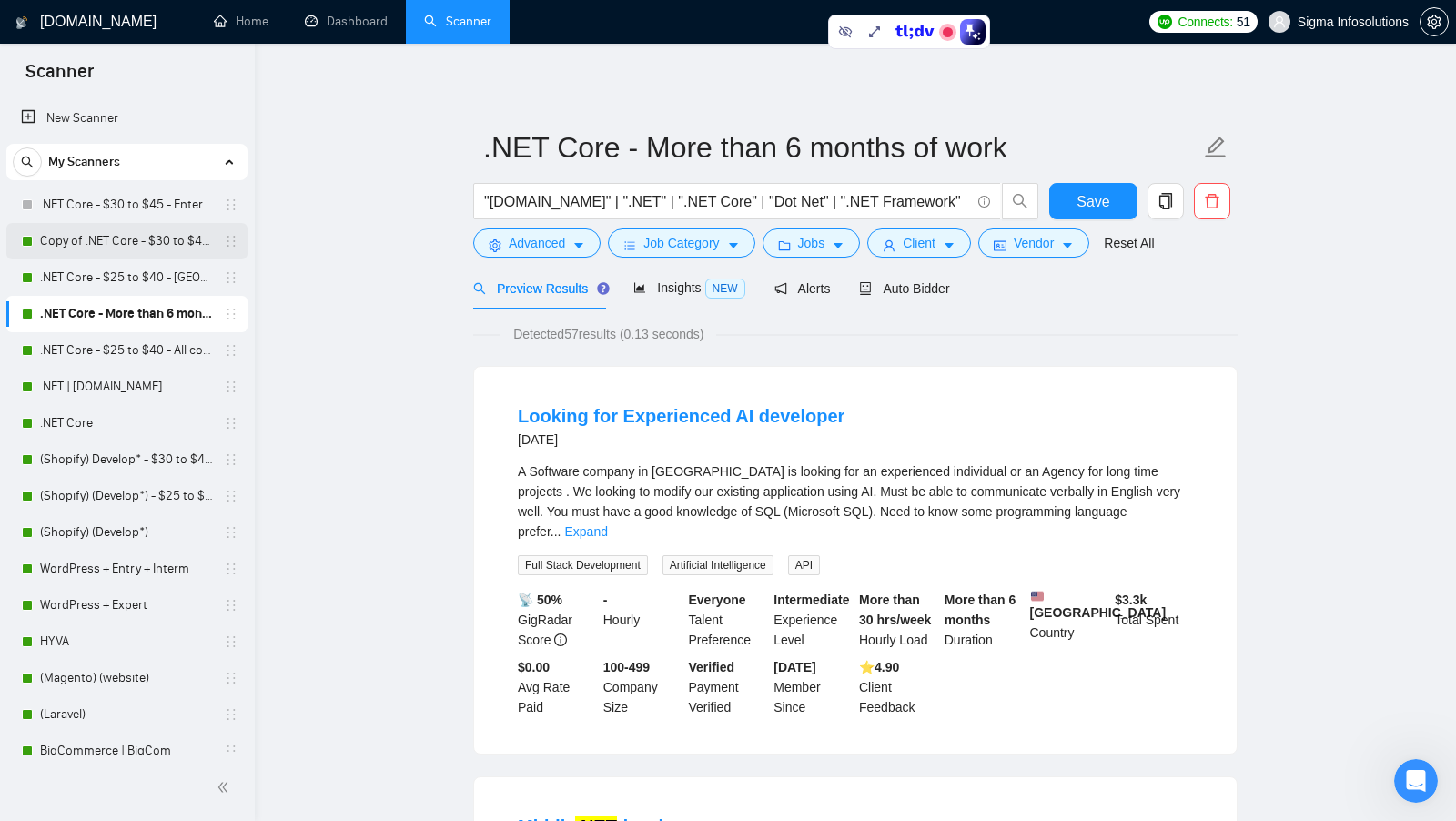
click at [123, 243] on link "Copy of .NET Core - $30 to $45 - Enterprise client - ROW" at bounding box center [126, 240] width 173 height 36
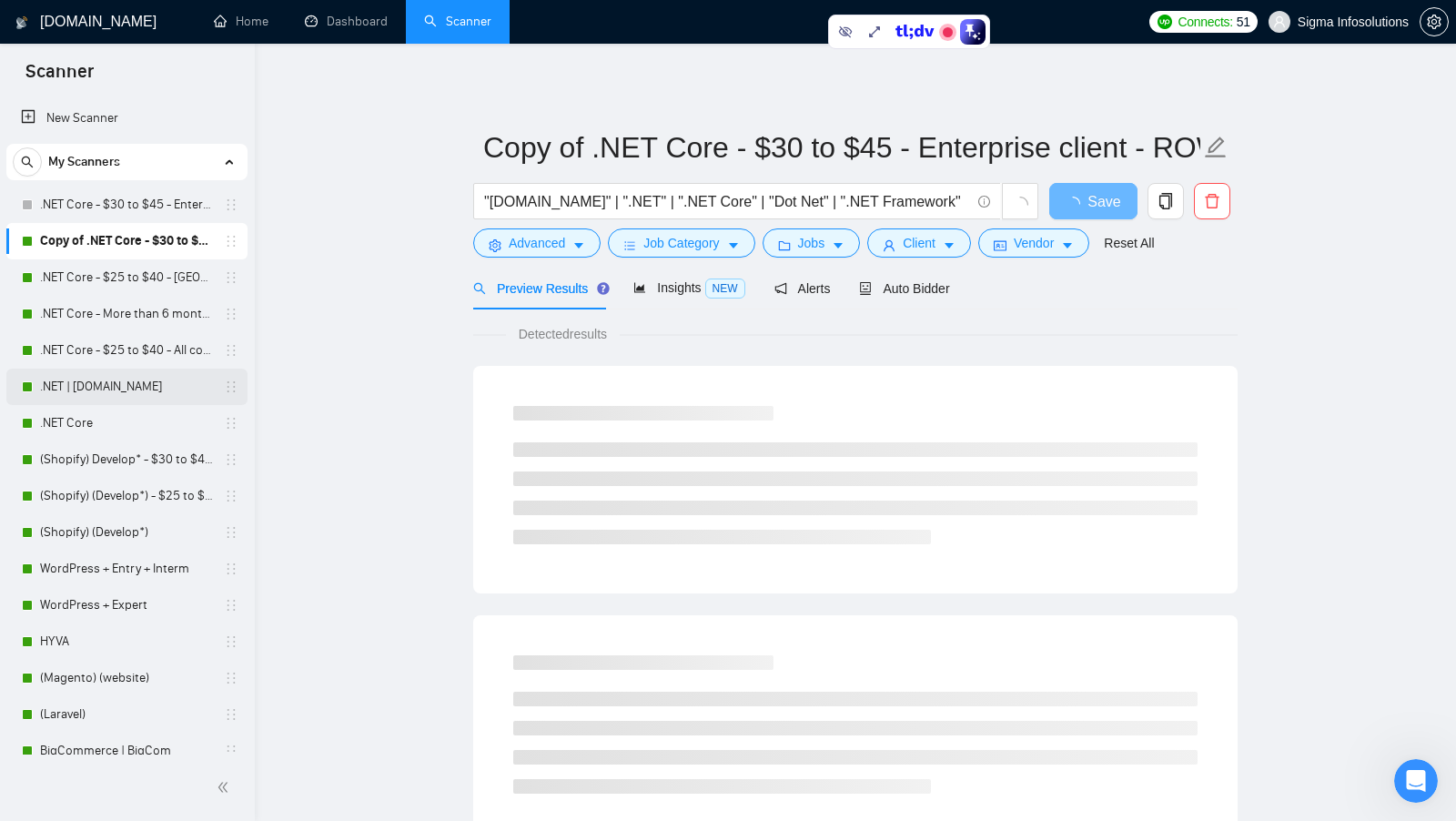
click at [100, 380] on link ".NET | [DOMAIN_NAME]" at bounding box center [126, 386] width 173 height 36
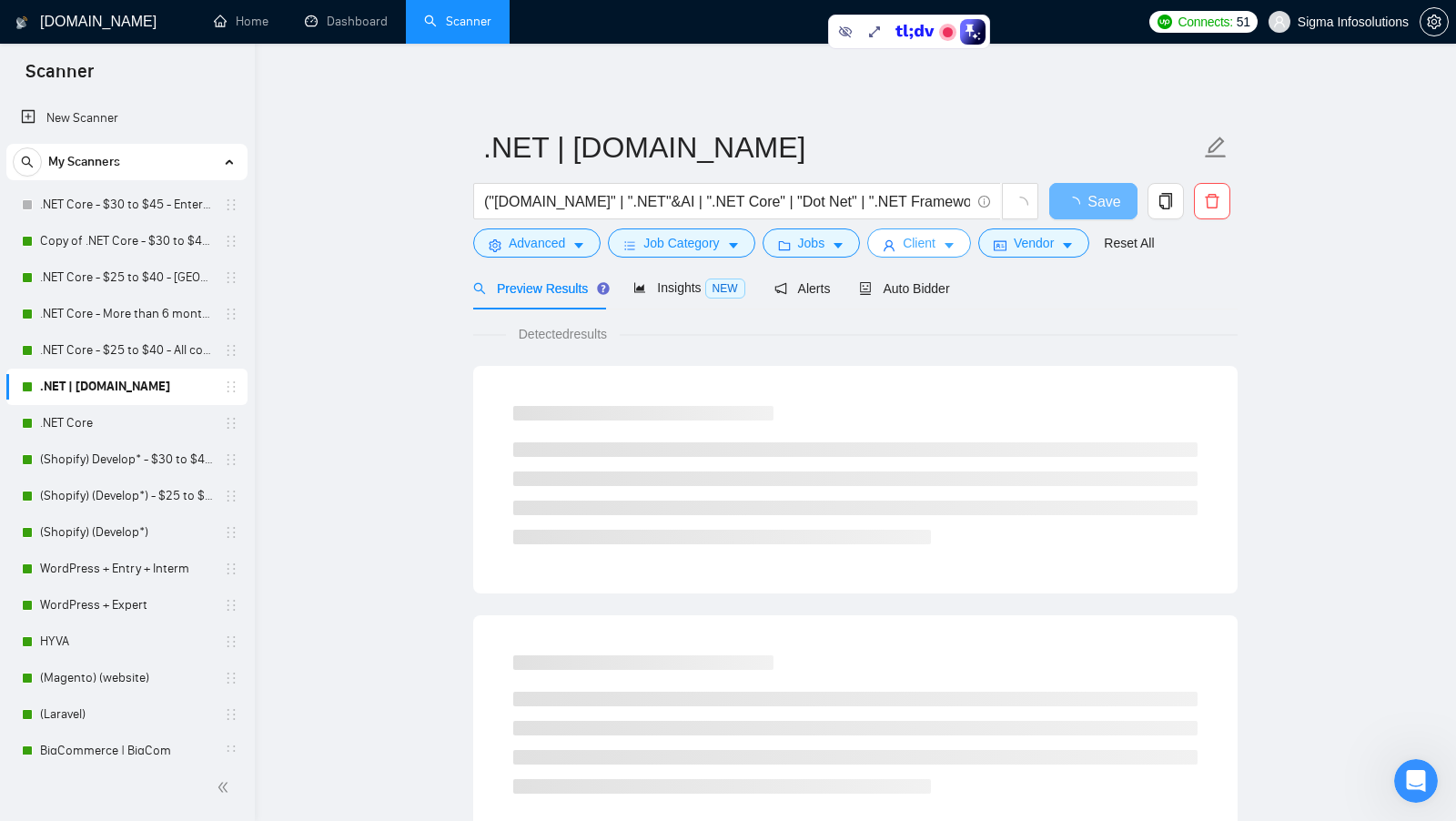
click at [929, 253] on button "Client" at bounding box center [919, 243] width 104 height 29
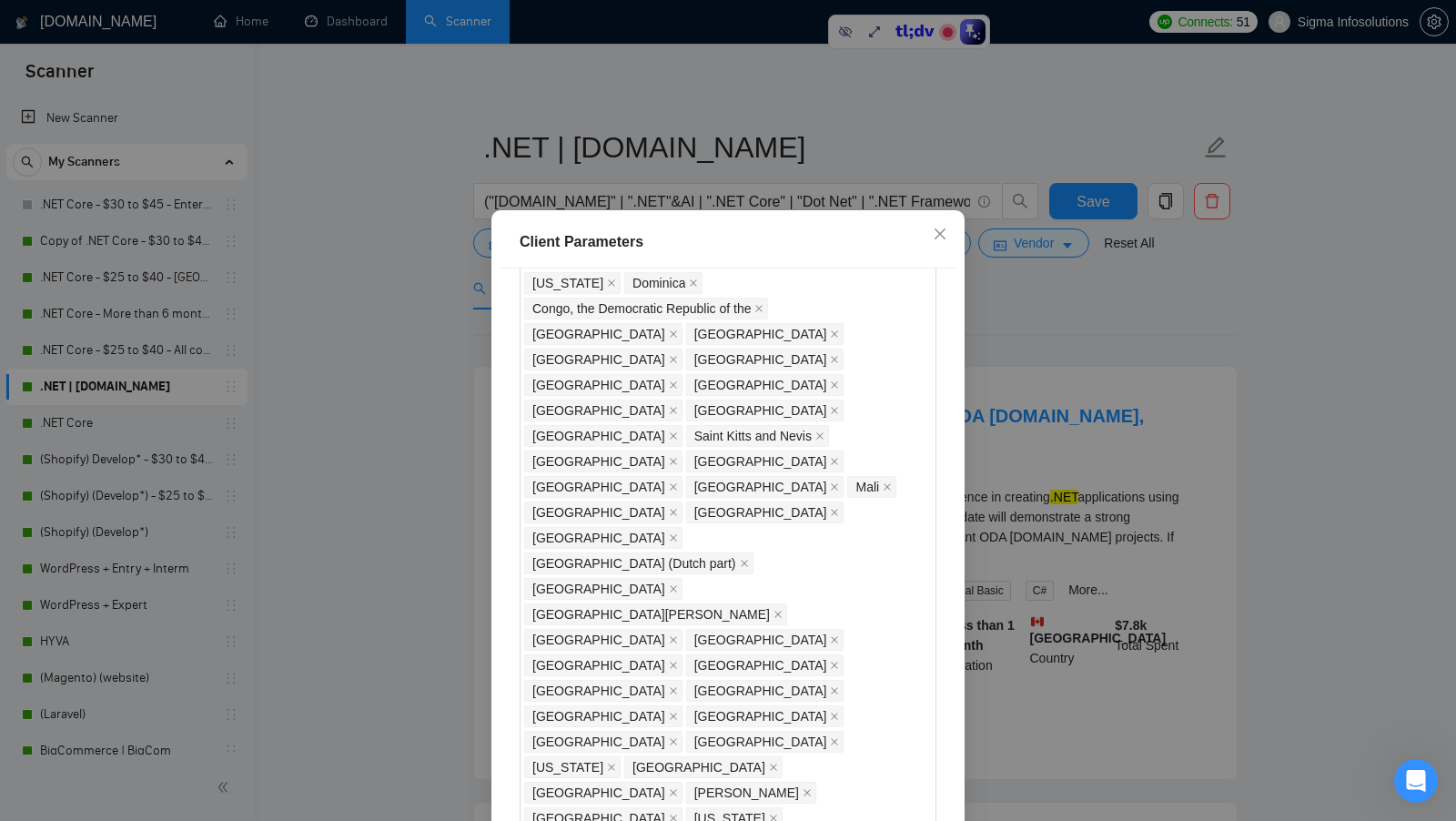
scroll to position [1311, 0]
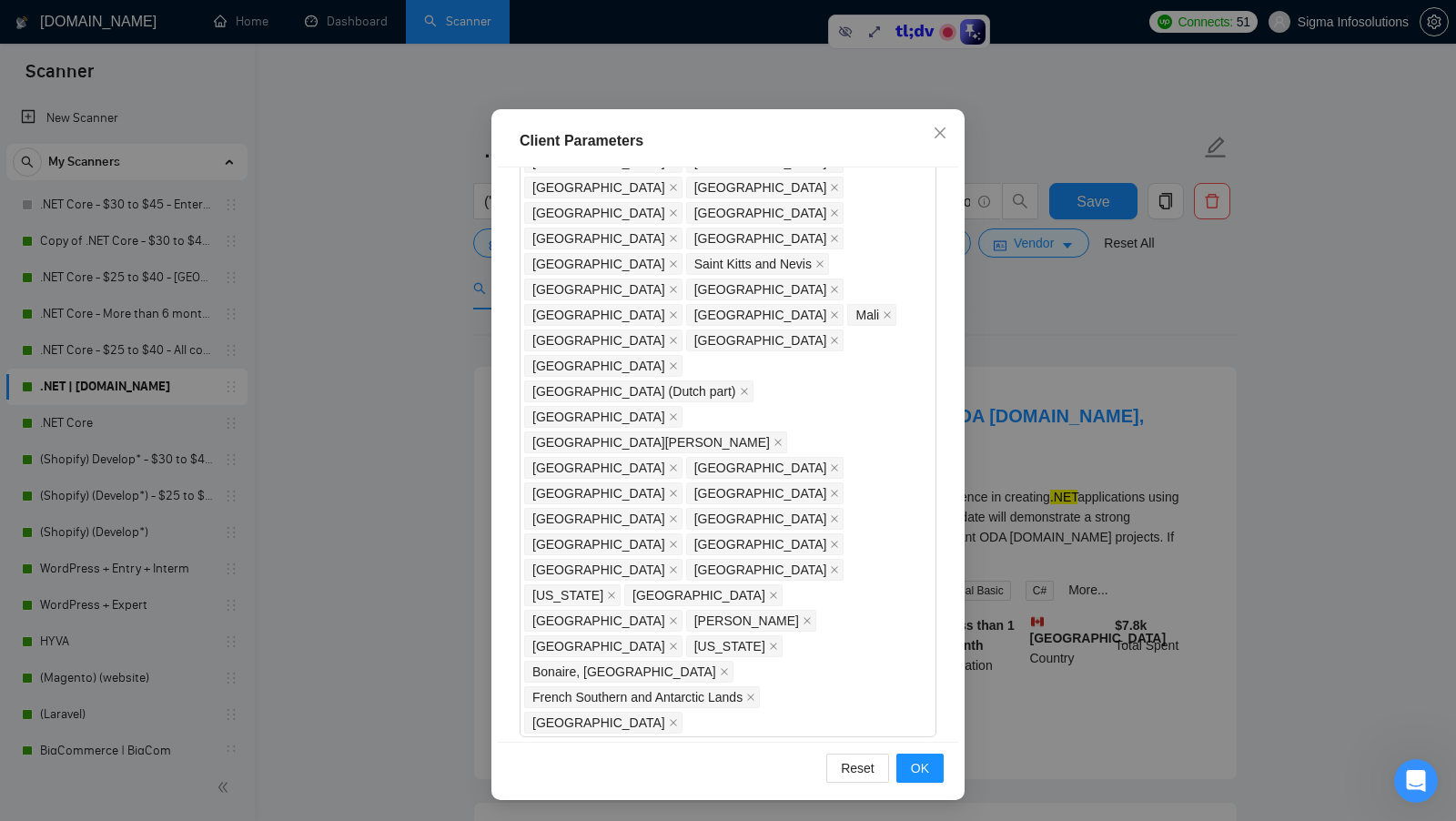
scroll to position [1374, 0]
click at [919, 753] on button "OK" at bounding box center [919, 768] width 48 height 29
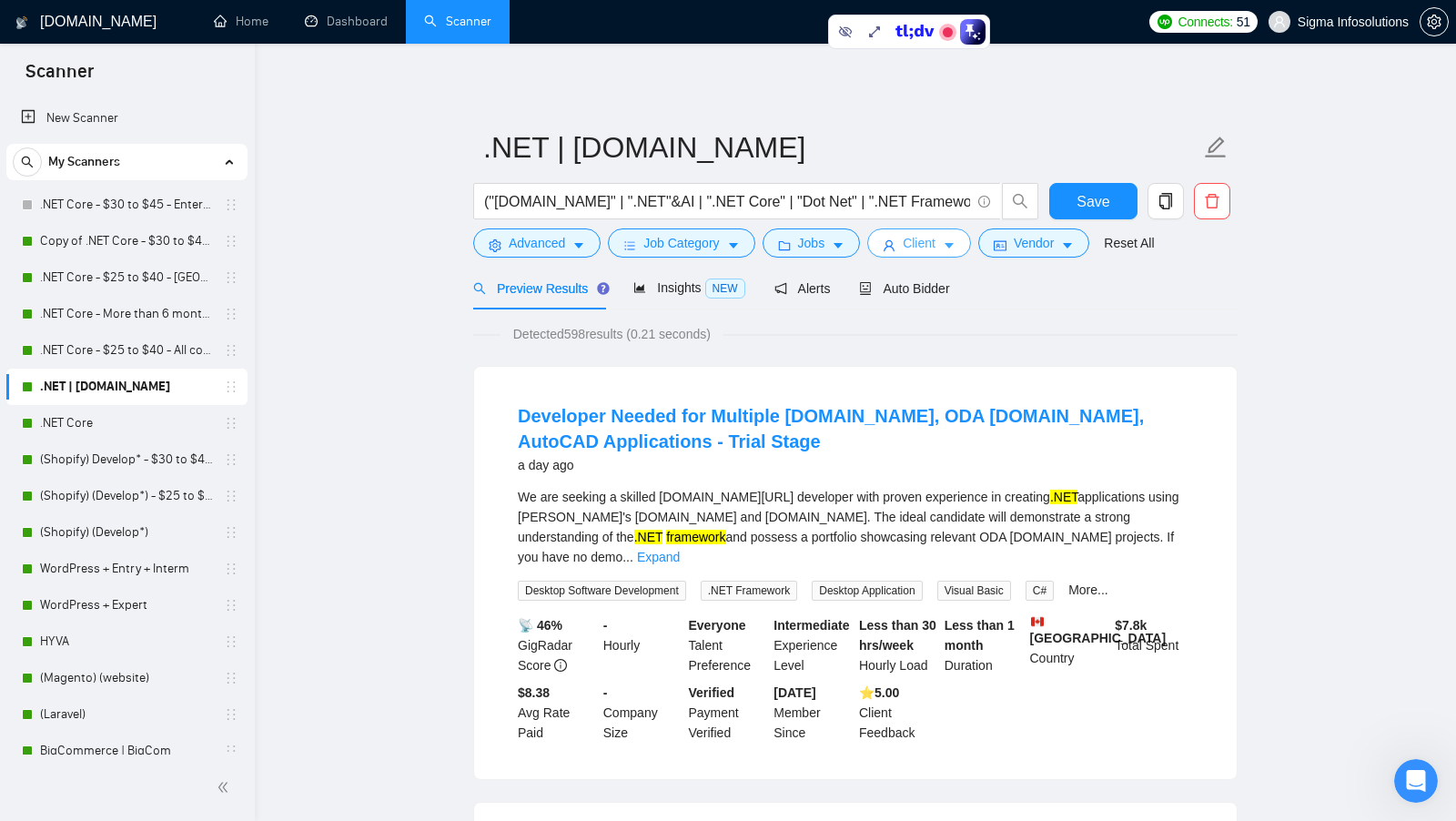
scroll to position [0, 0]
click at [577, 339] on span "Detected 598 results (0.21 seconds)" at bounding box center [611, 333] width 223 height 20
click at [577, 338] on span "Detected 598 results (0.21 seconds)" at bounding box center [611, 333] width 223 height 20
click at [920, 246] on span "Client" at bounding box center [919, 243] width 33 height 20
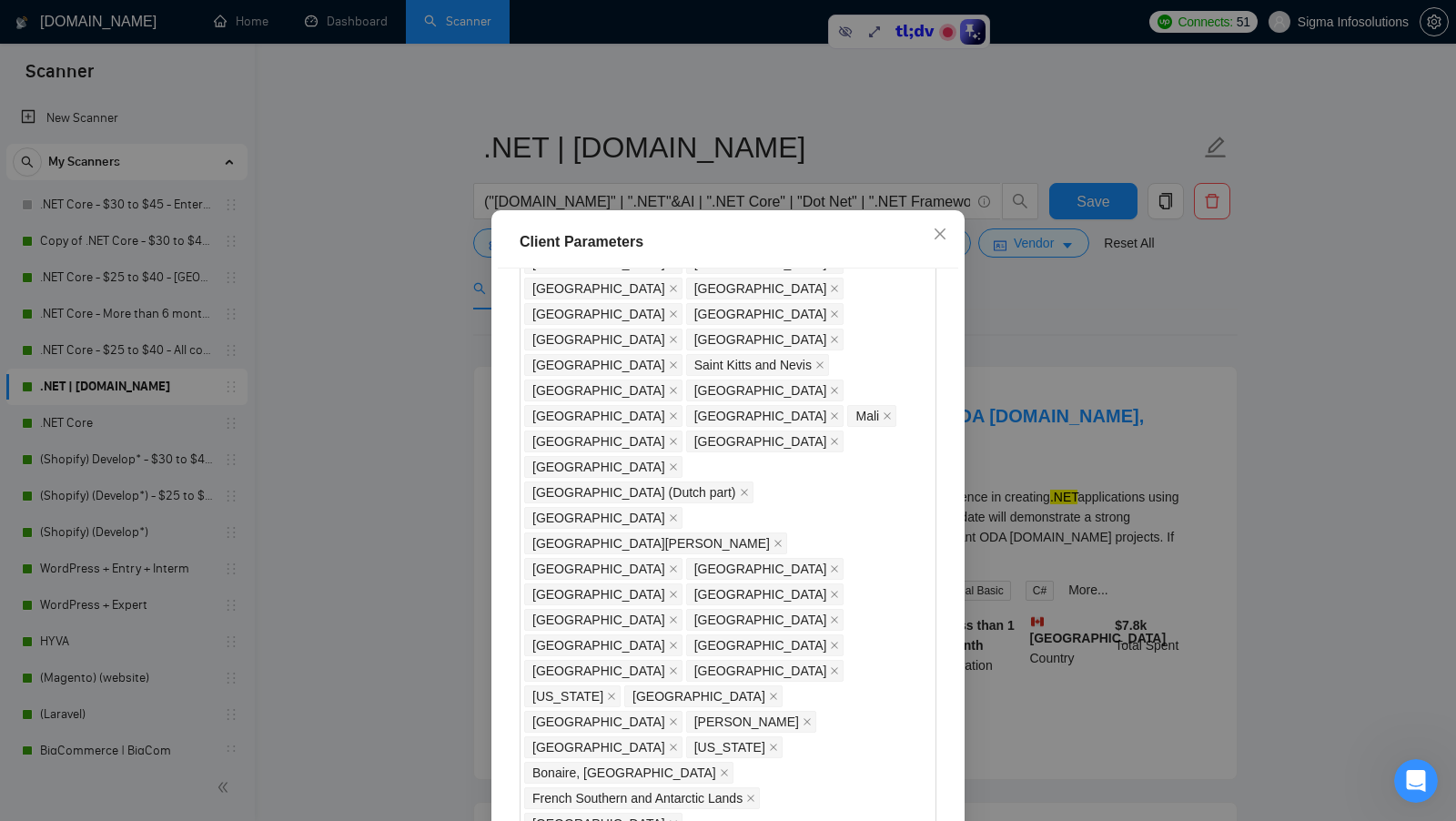
scroll to position [1484, 0]
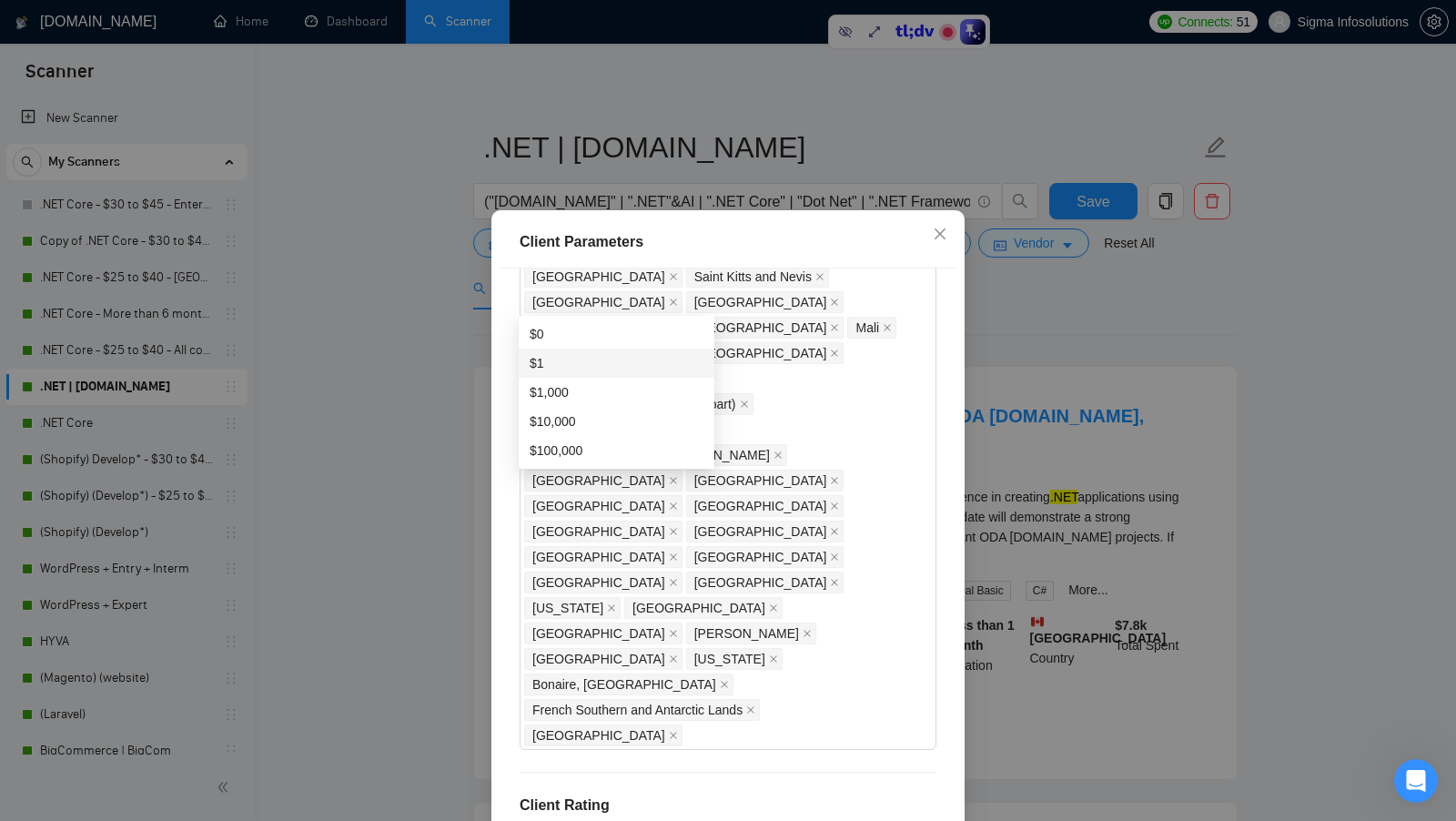
scroll to position [1460, 0]
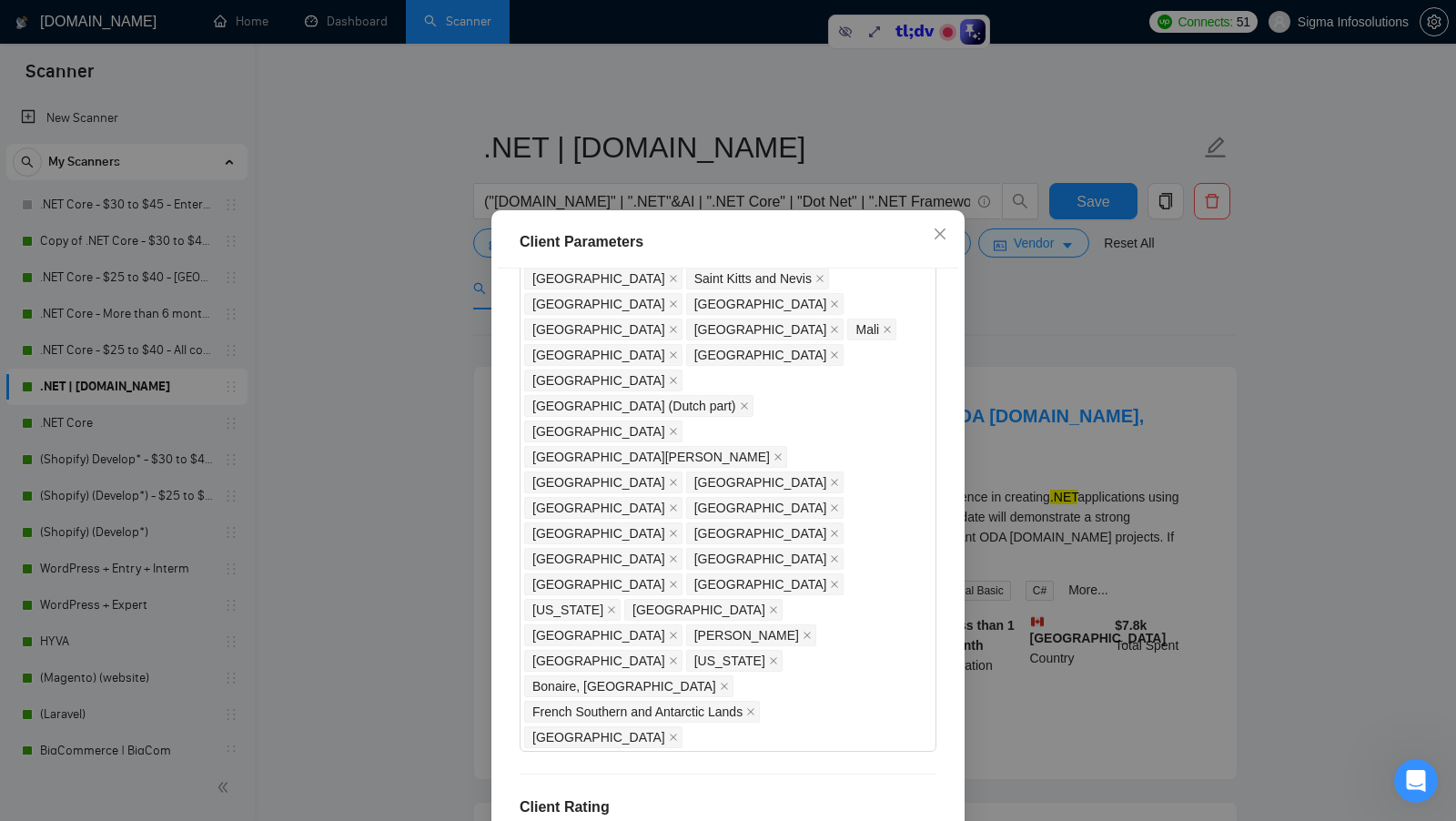
scroll to position [101, 0]
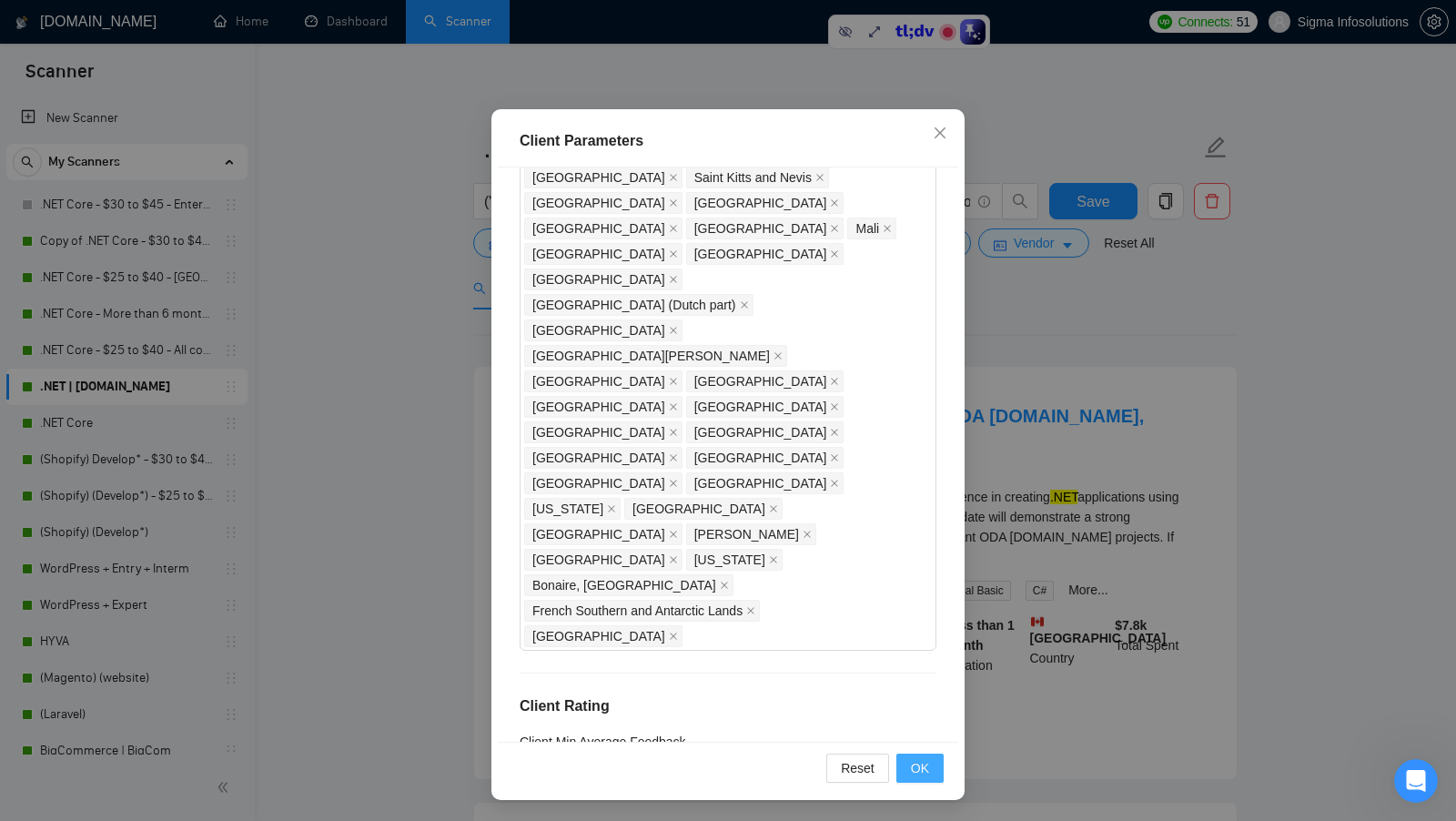
click at [933, 772] on button "OK" at bounding box center [919, 768] width 48 height 29
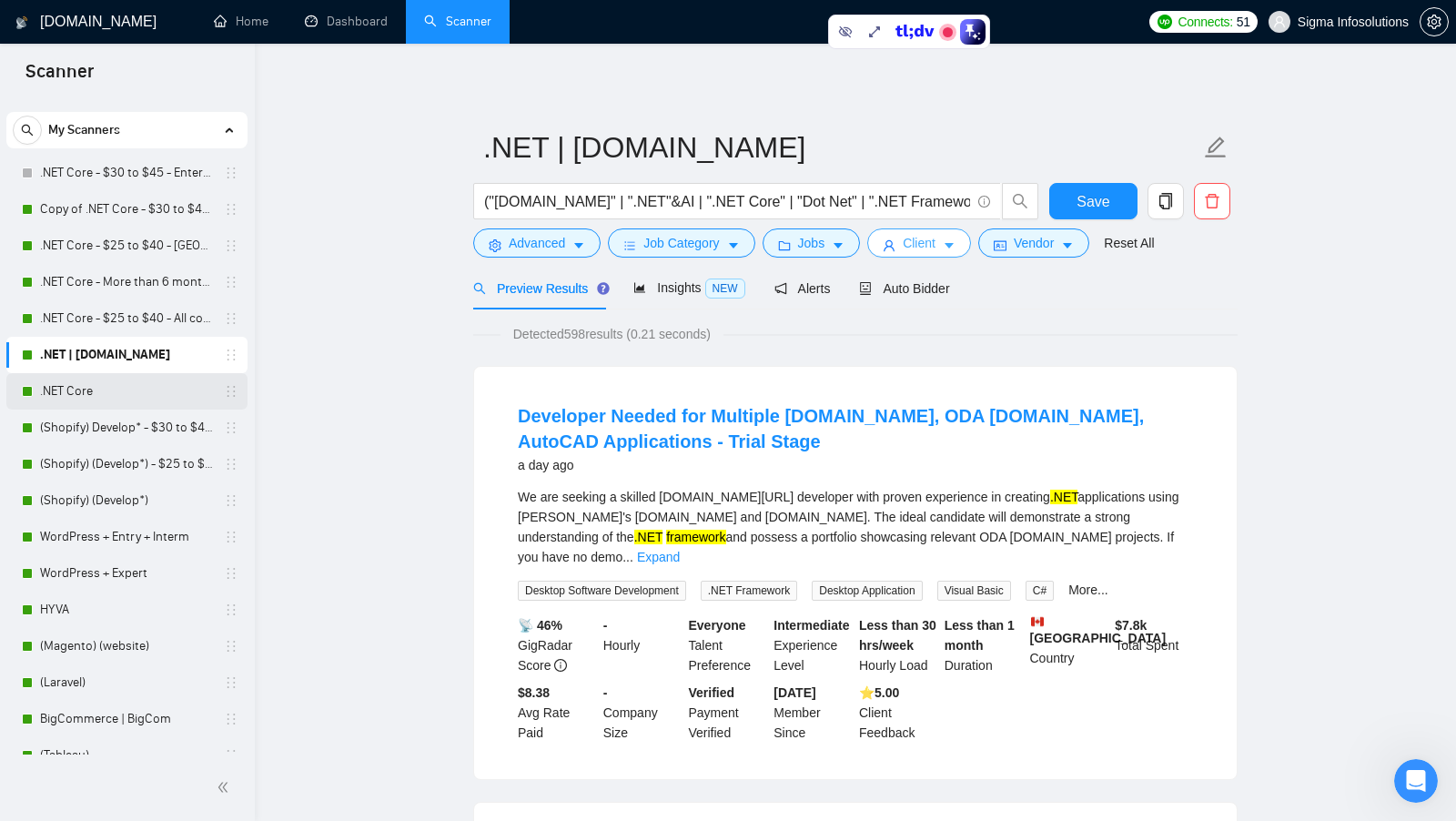
scroll to position [33, 0]
click at [142, 386] on link ".NET Core" at bounding box center [126, 390] width 173 height 36
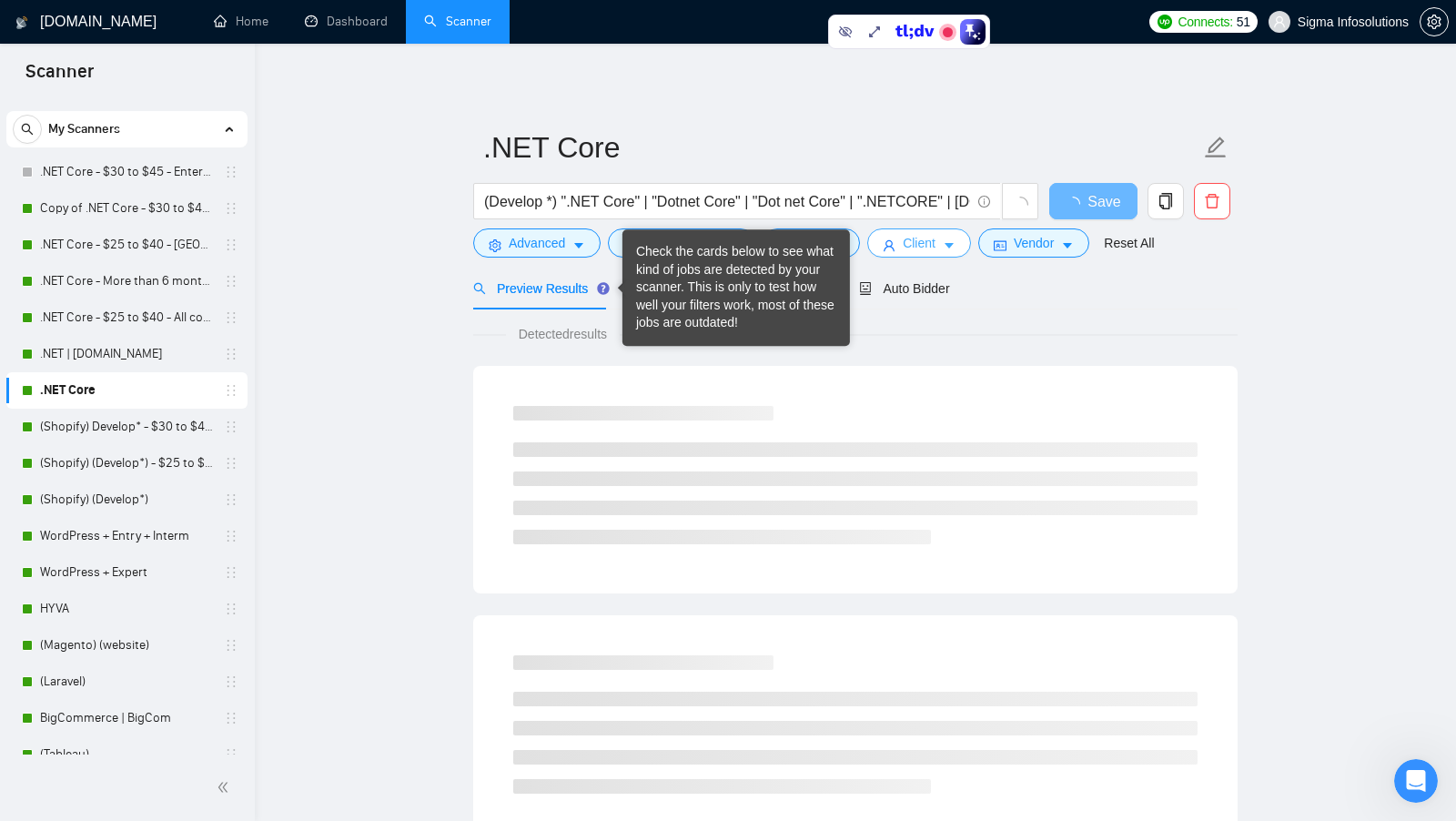
click at [888, 234] on button "Client" at bounding box center [919, 243] width 104 height 29
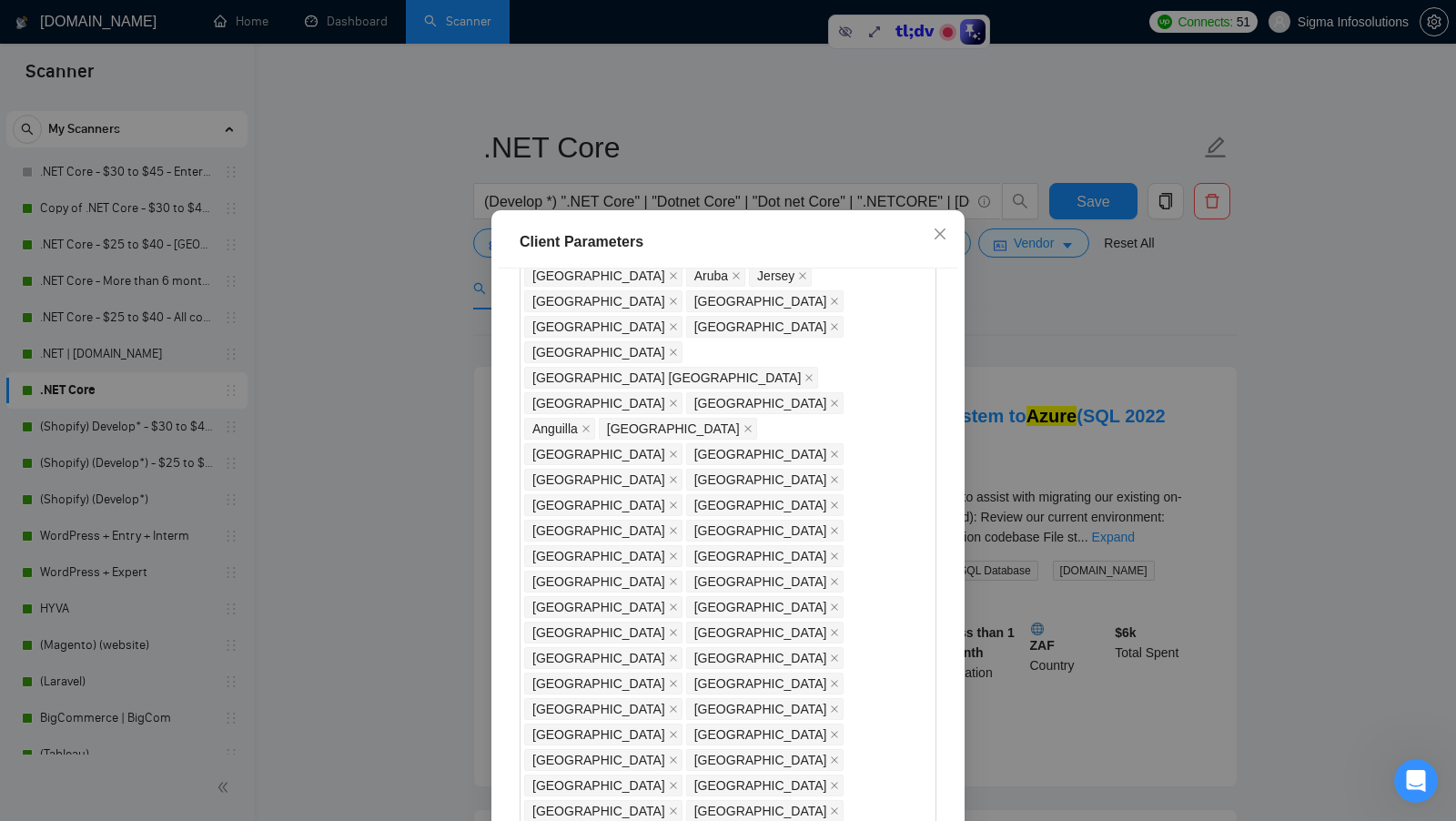
scroll to position [1371, 0]
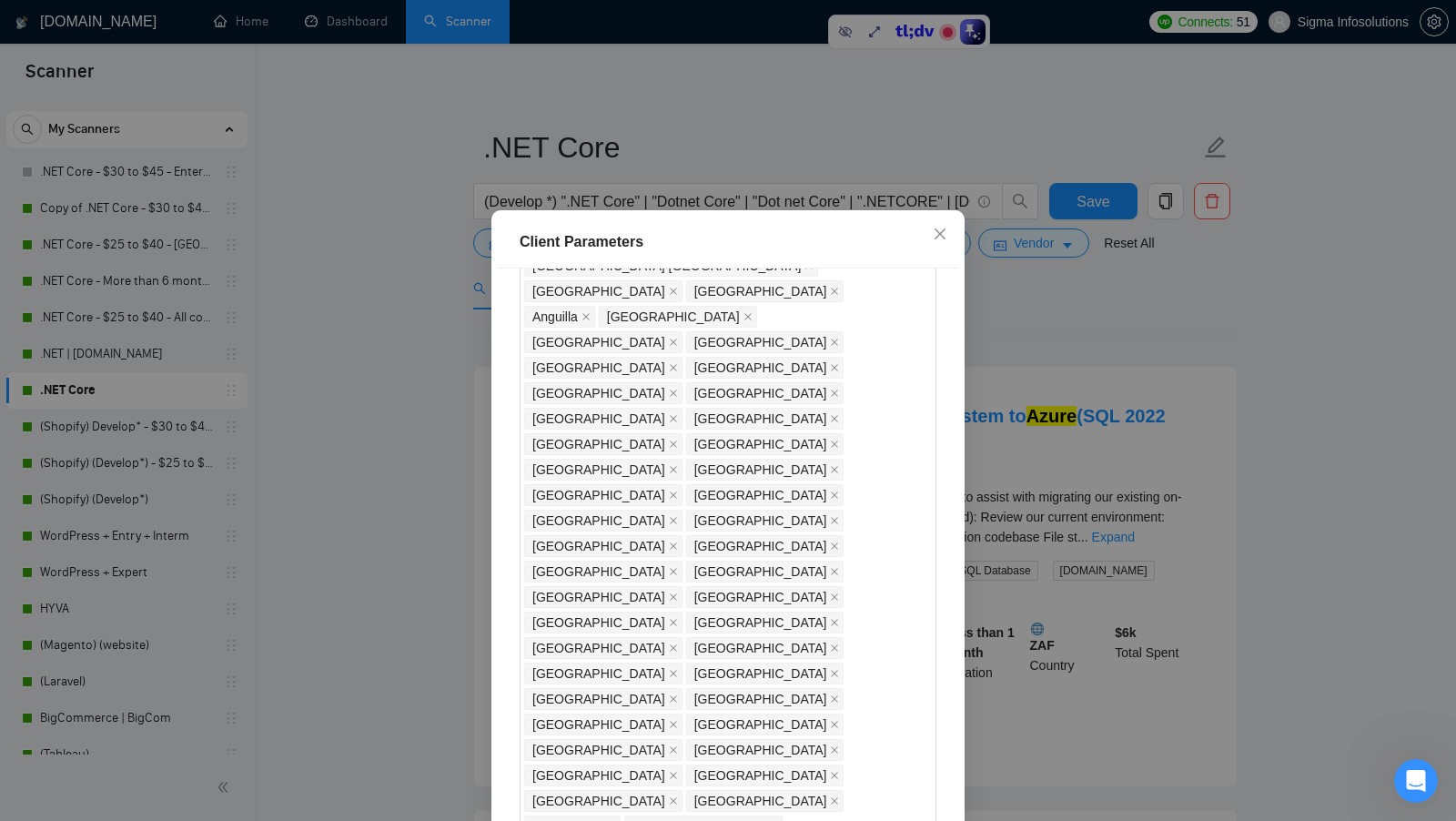
scroll to position [101, 0]
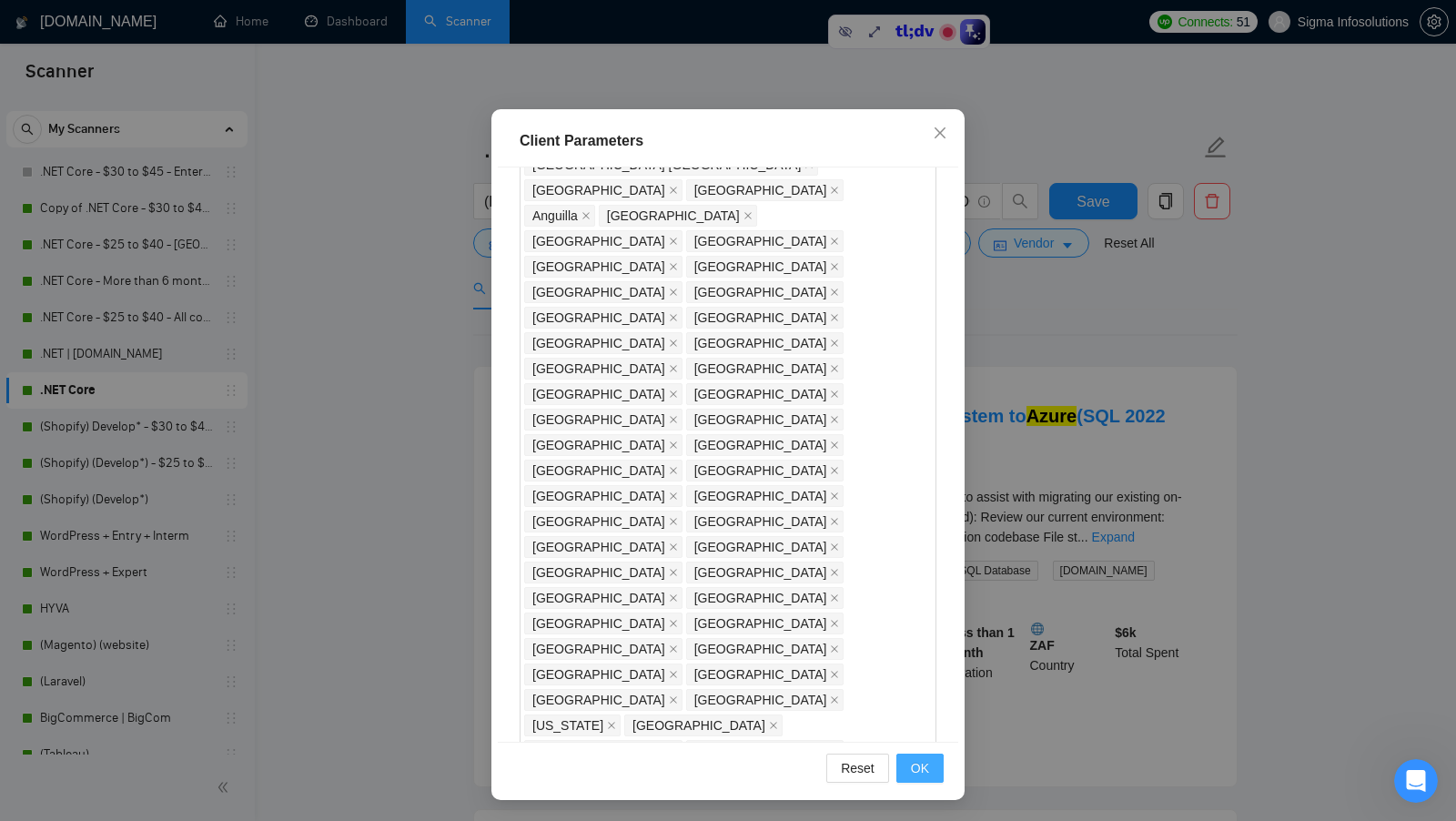
click at [926, 758] on span "OK" at bounding box center [919, 768] width 18 height 20
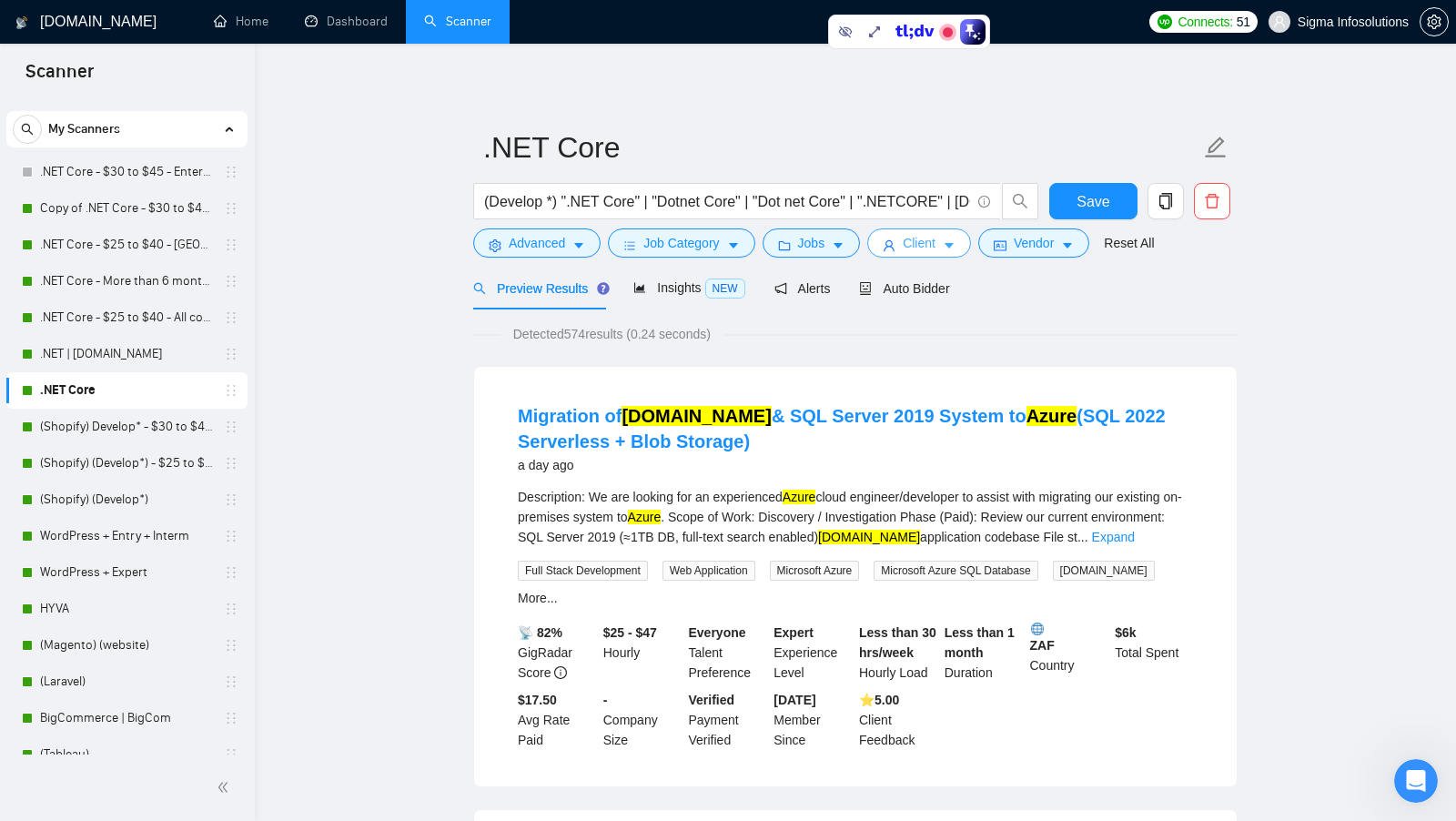
scroll to position [0, 0]
click at [908, 247] on span "Client" at bounding box center [919, 243] width 33 height 20
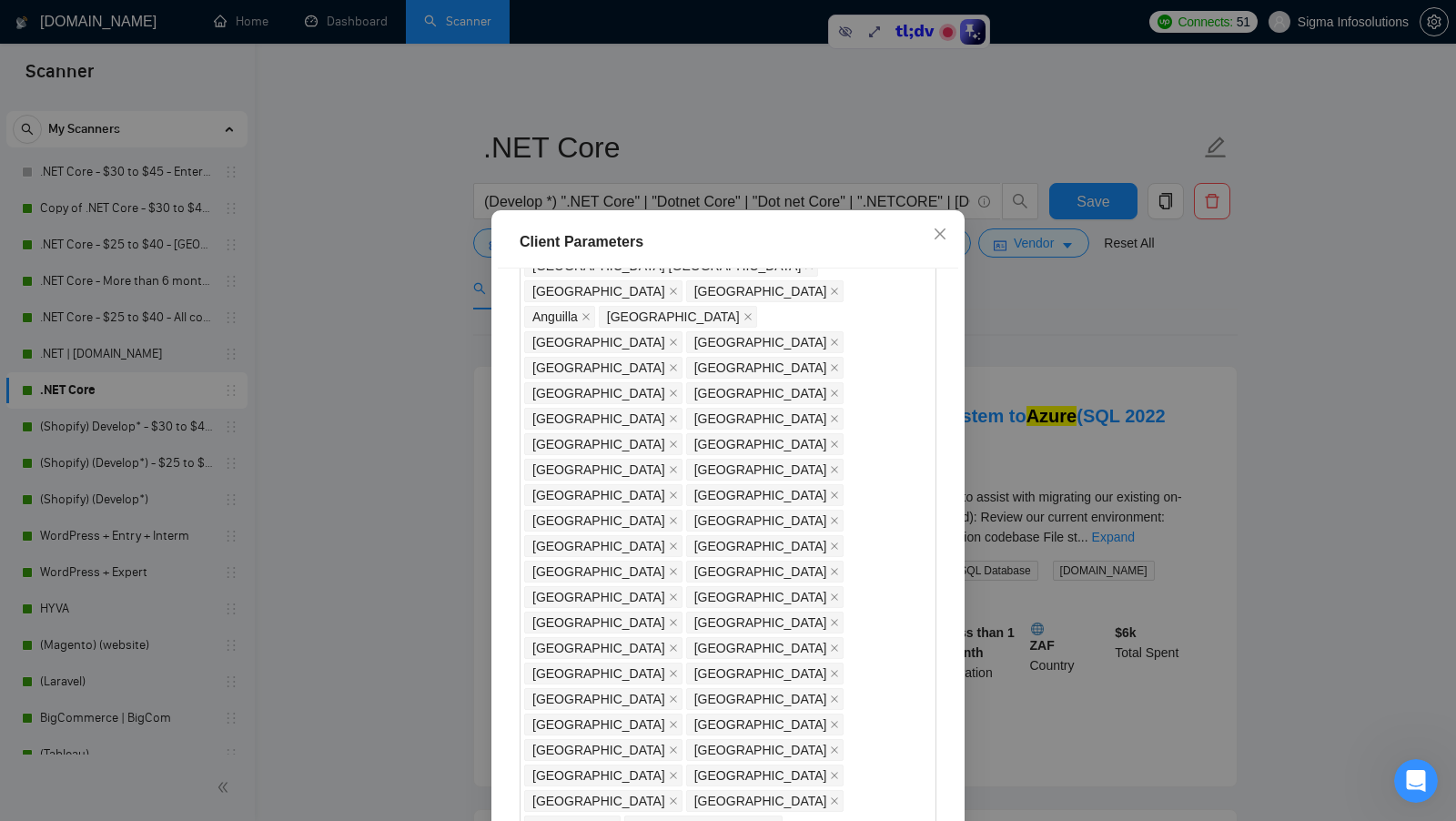
click at [1010, 379] on div "Client Parameters Client Location Include Client Countries Select Exclude Clien…" at bounding box center [728, 410] width 1456 height 821
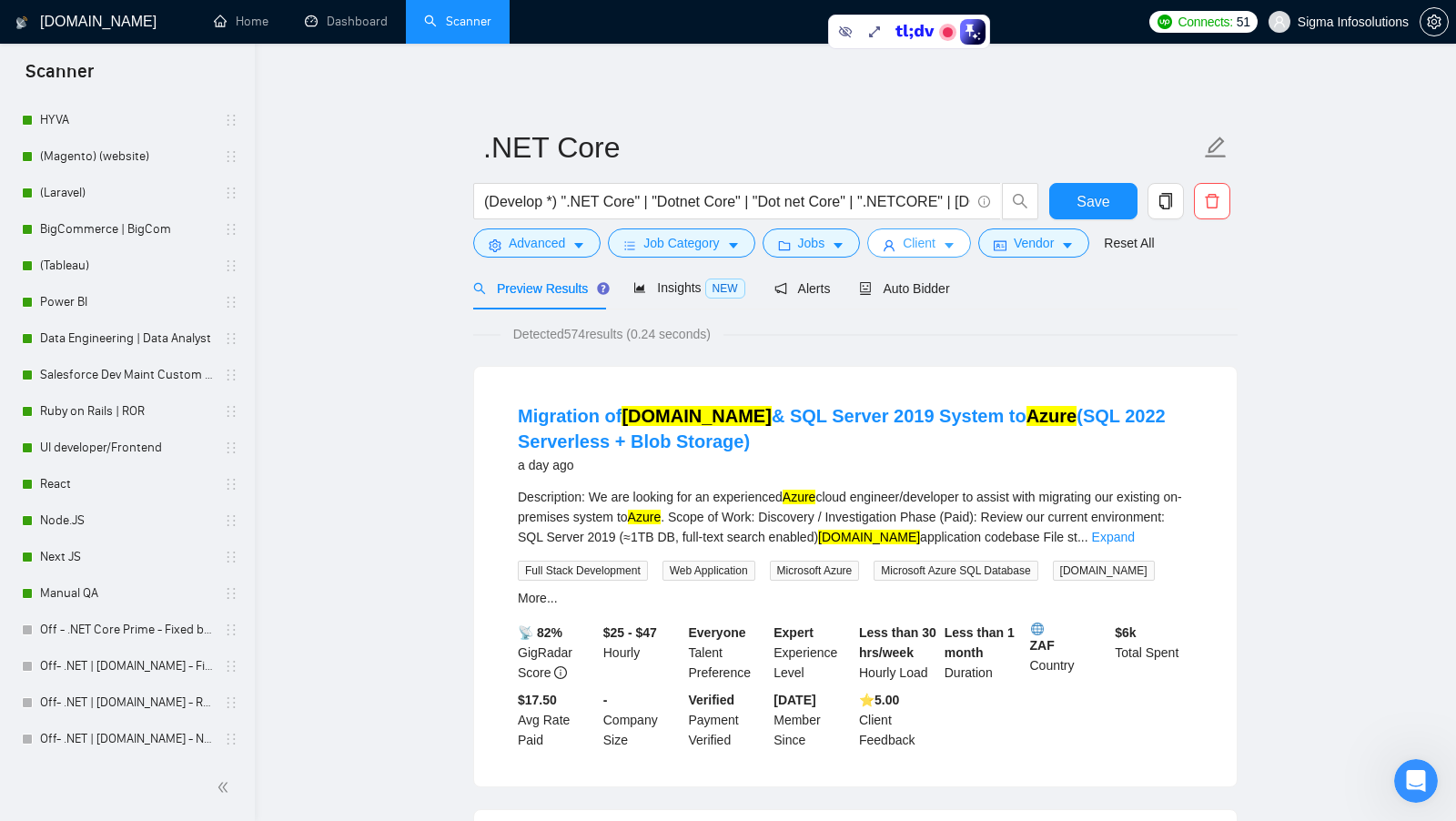
scroll to position [537, 0]
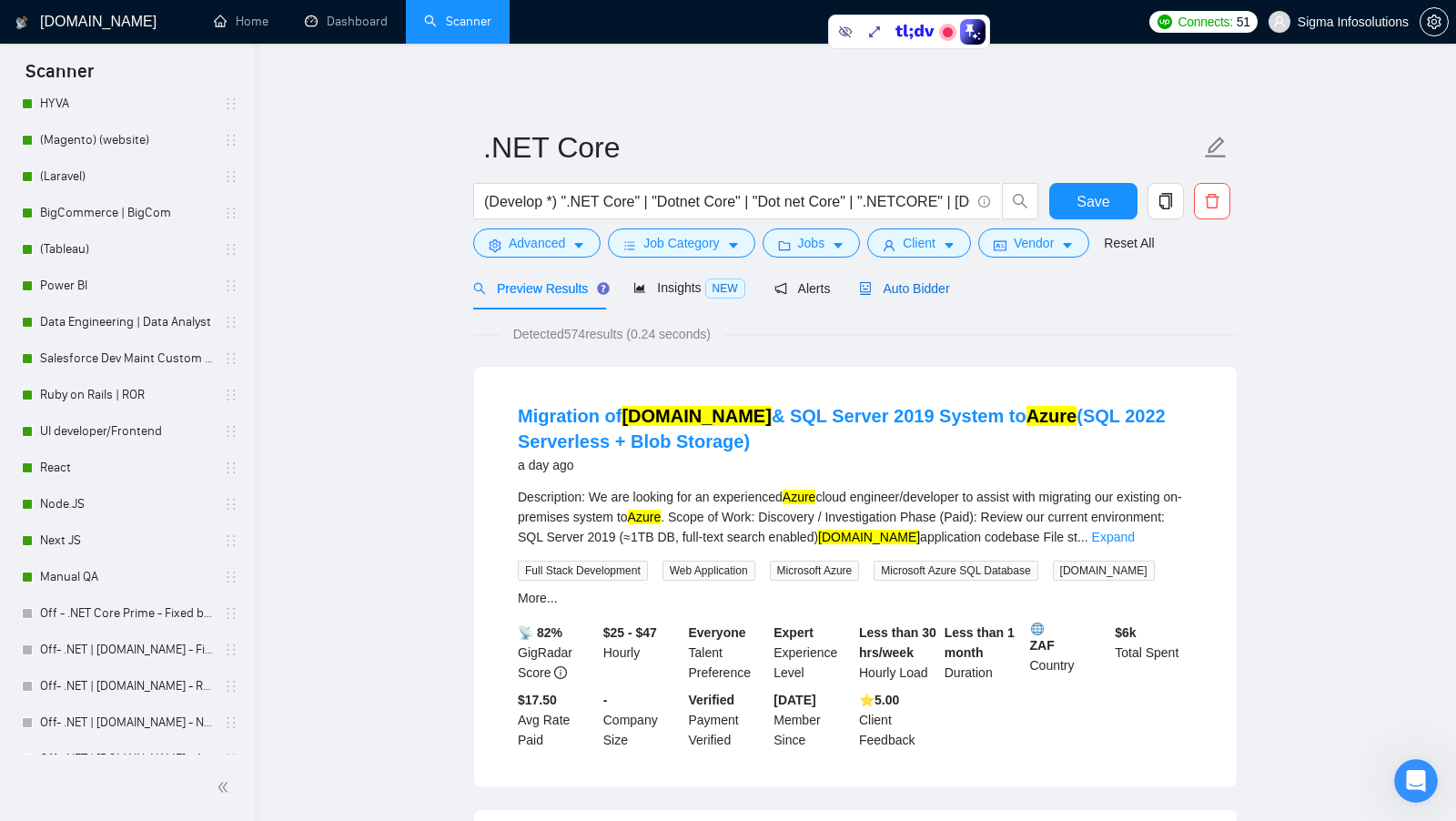
click at [928, 293] on span "Auto Bidder" at bounding box center [904, 288] width 90 height 15
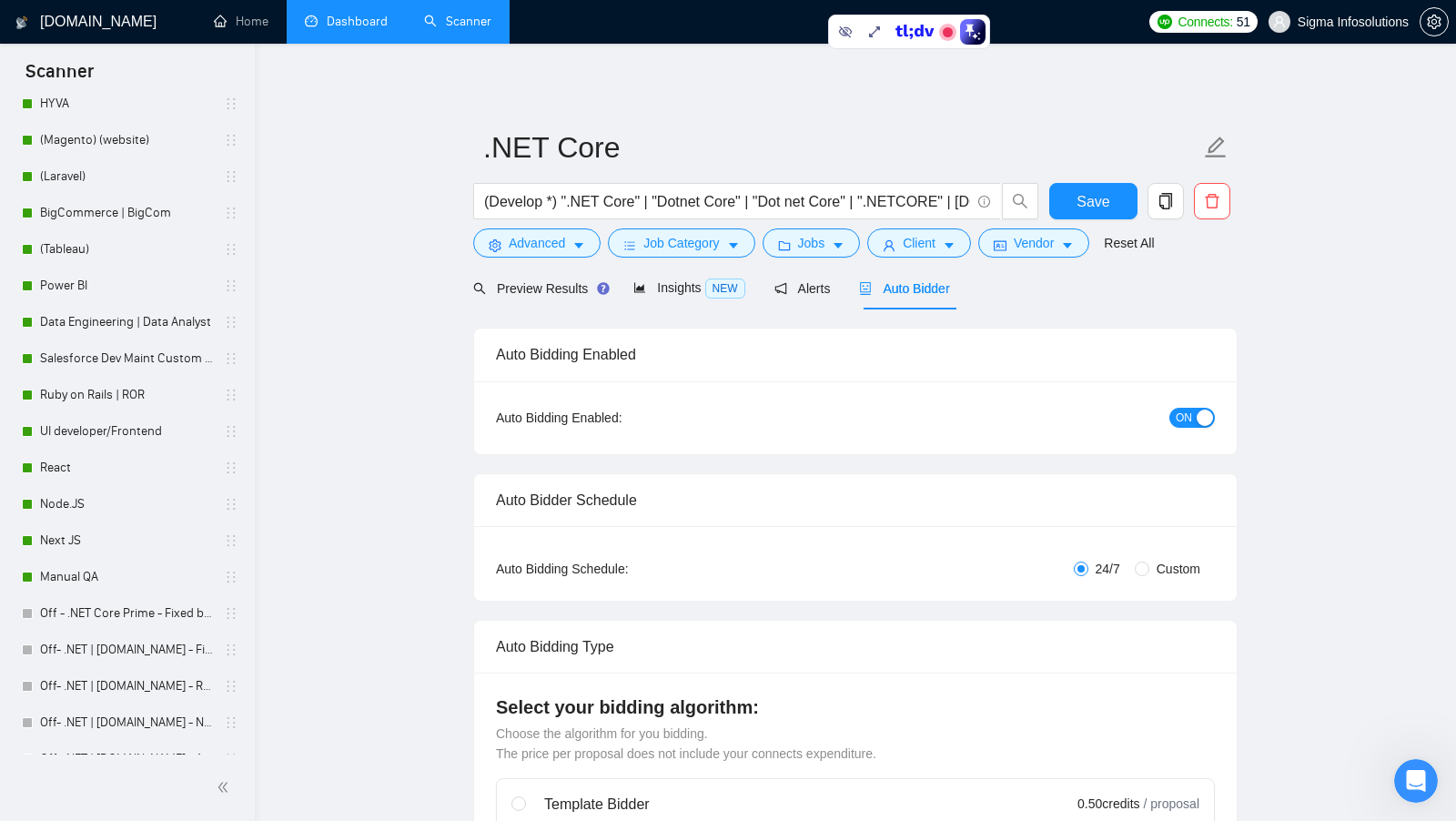
click at [346, 14] on link "Dashboard" at bounding box center [346, 21] width 83 height 16
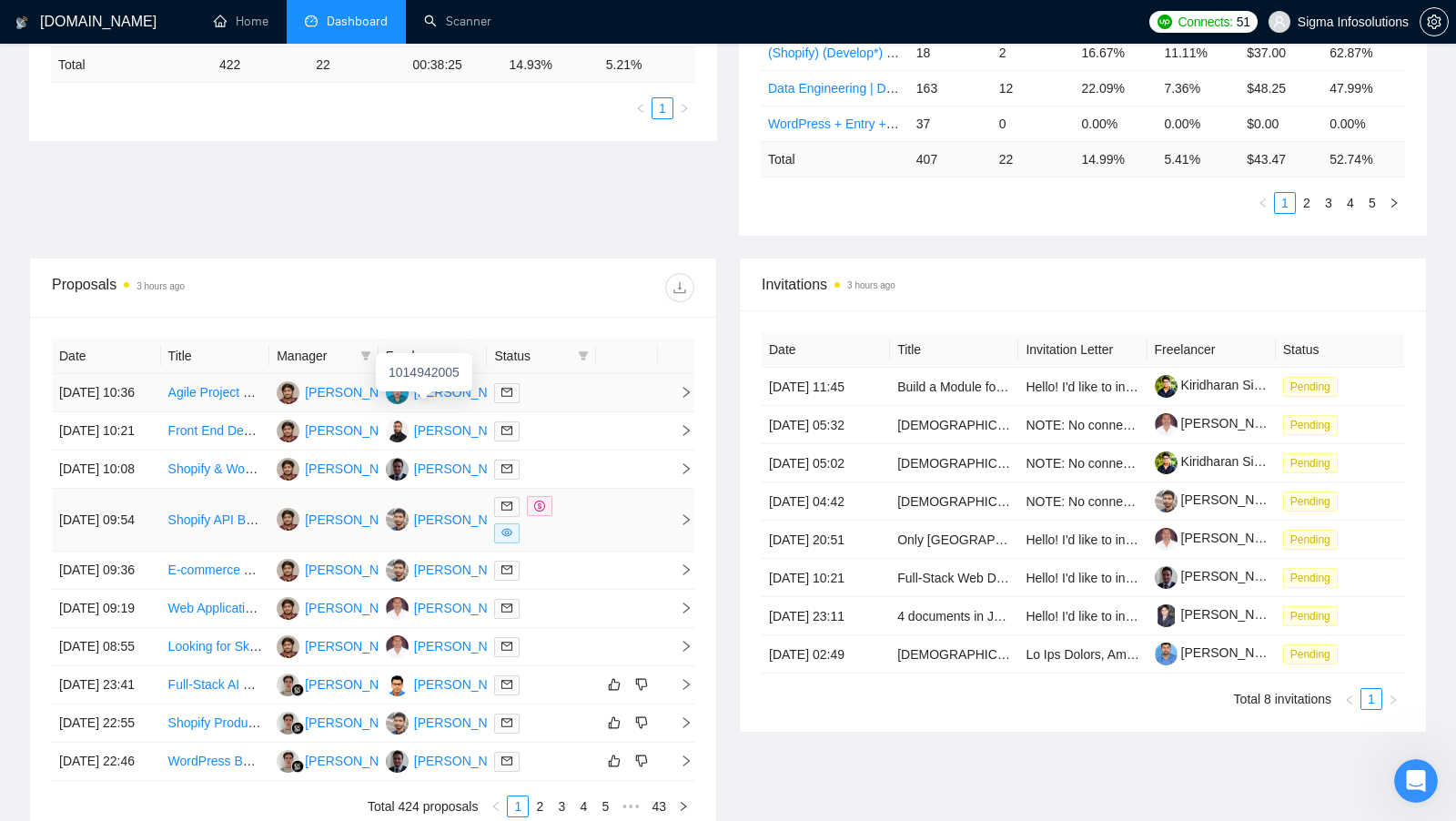
scroll to position [510, 0]
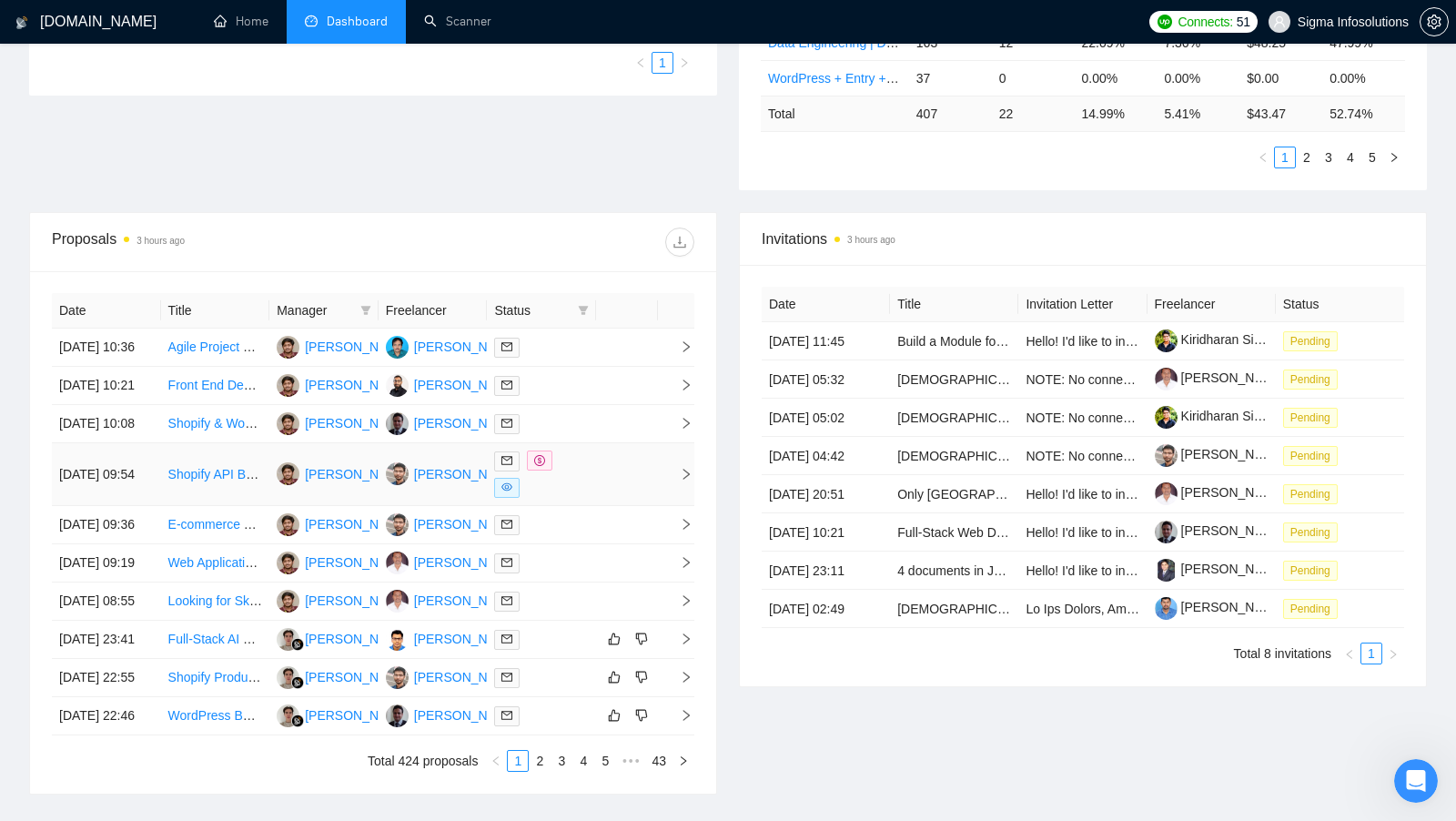
click at [454, 484] on div "[PERSON_NAME]" at bounding box center [467, 474] width 105 height 20
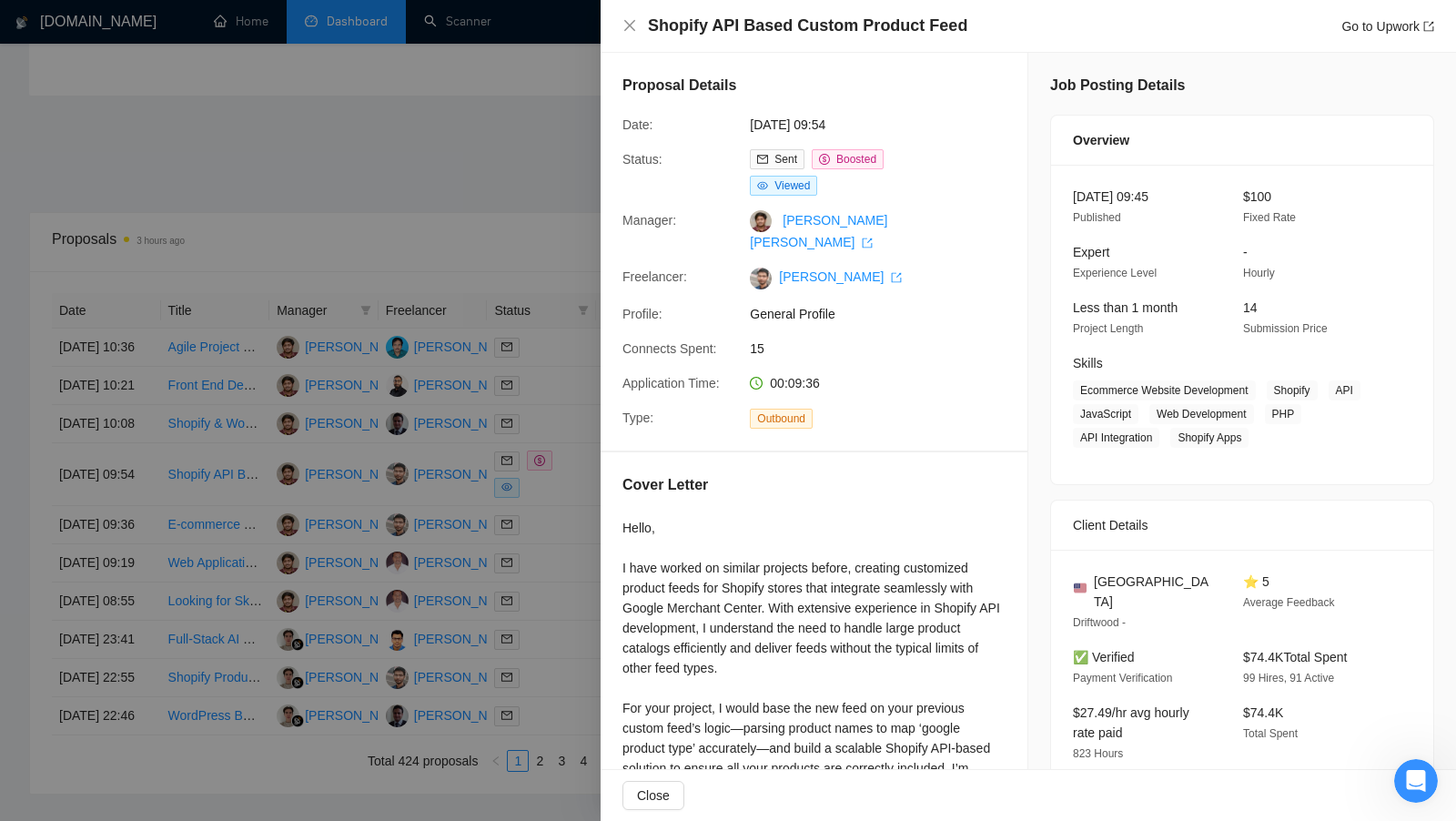
click at [455, 222] on div at bounding box center [728, 410] width 1456 height 821
